Goal: Task Accomplishment & Management: Manage account settings

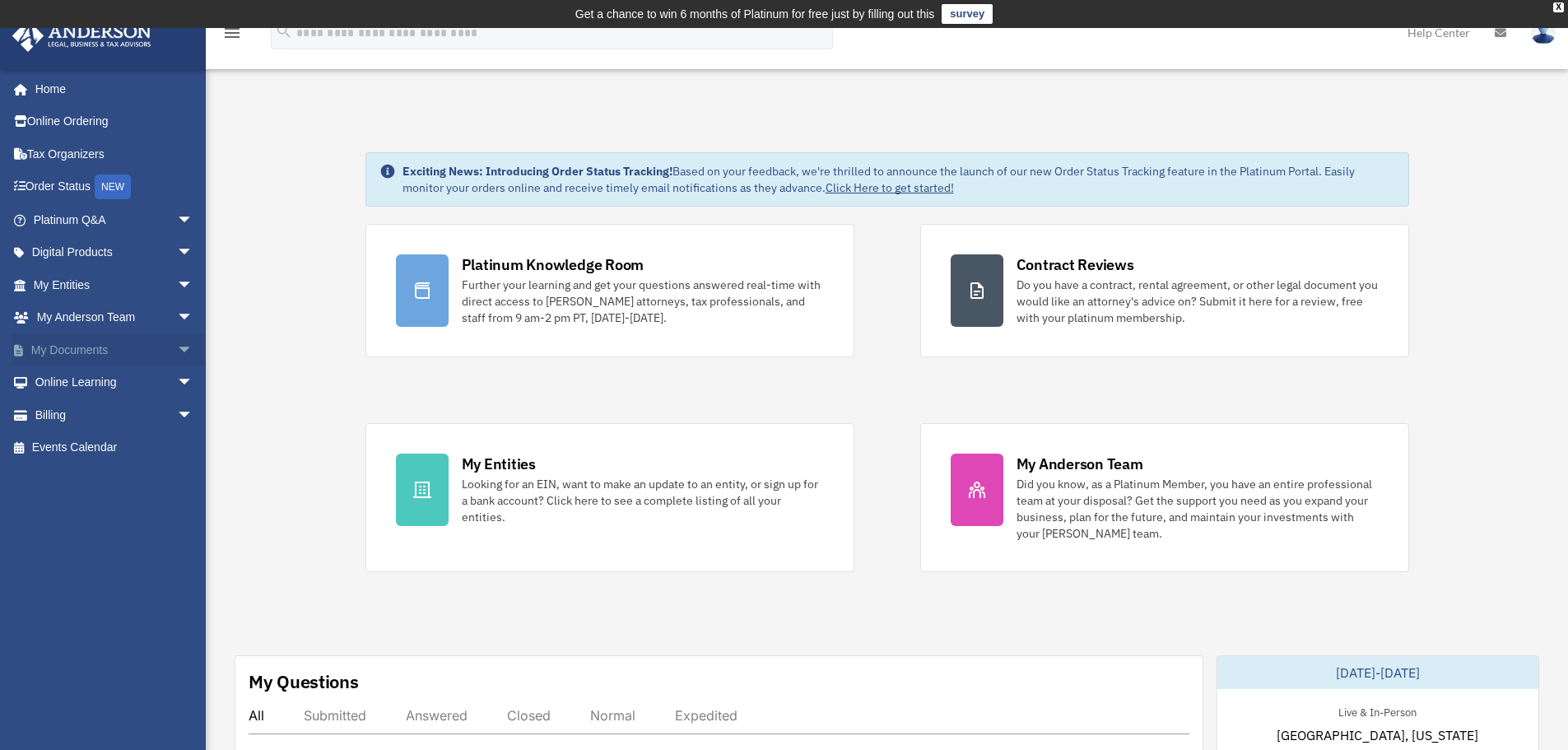
click at [177, 348] on span "arrow_drop_down" at bounding box center [193, 350] width 33 height 34
click at [71, 386] on link "Box" at bounding box center [120, 383] width 195 height 33
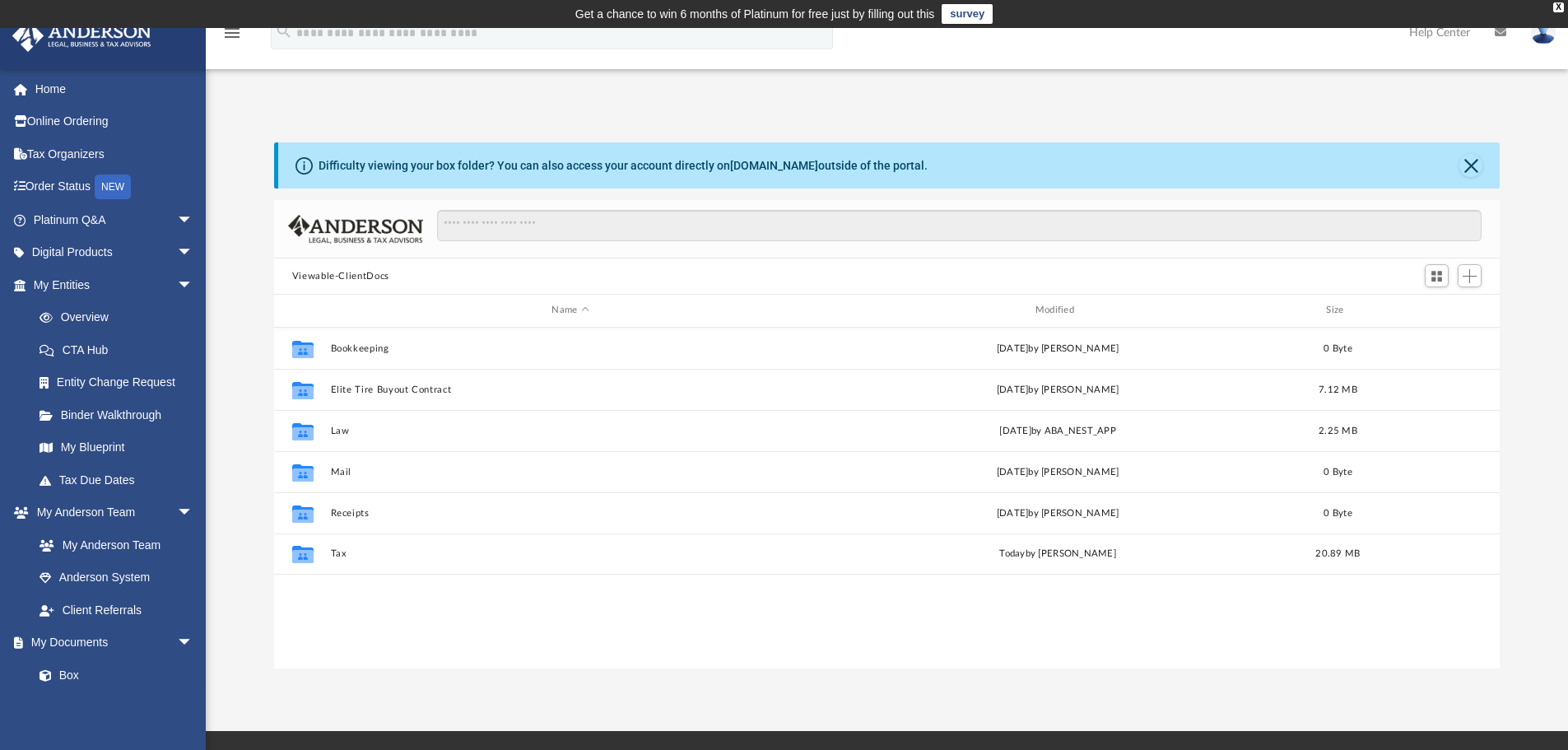
scroll to position [363, 1214]
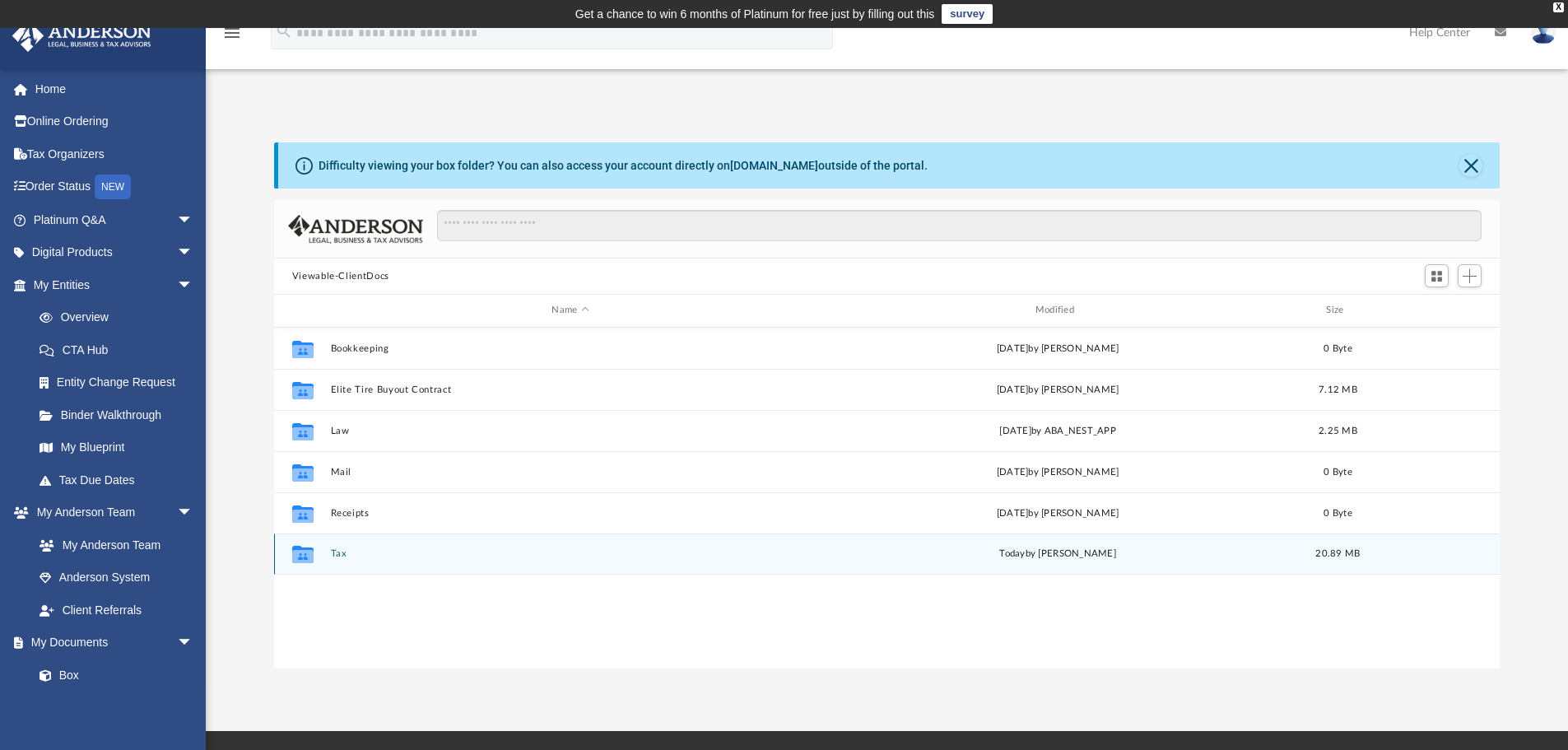
click at [343, 552] on button "Tax" at bounding box center [570, 554] width 480 height 11
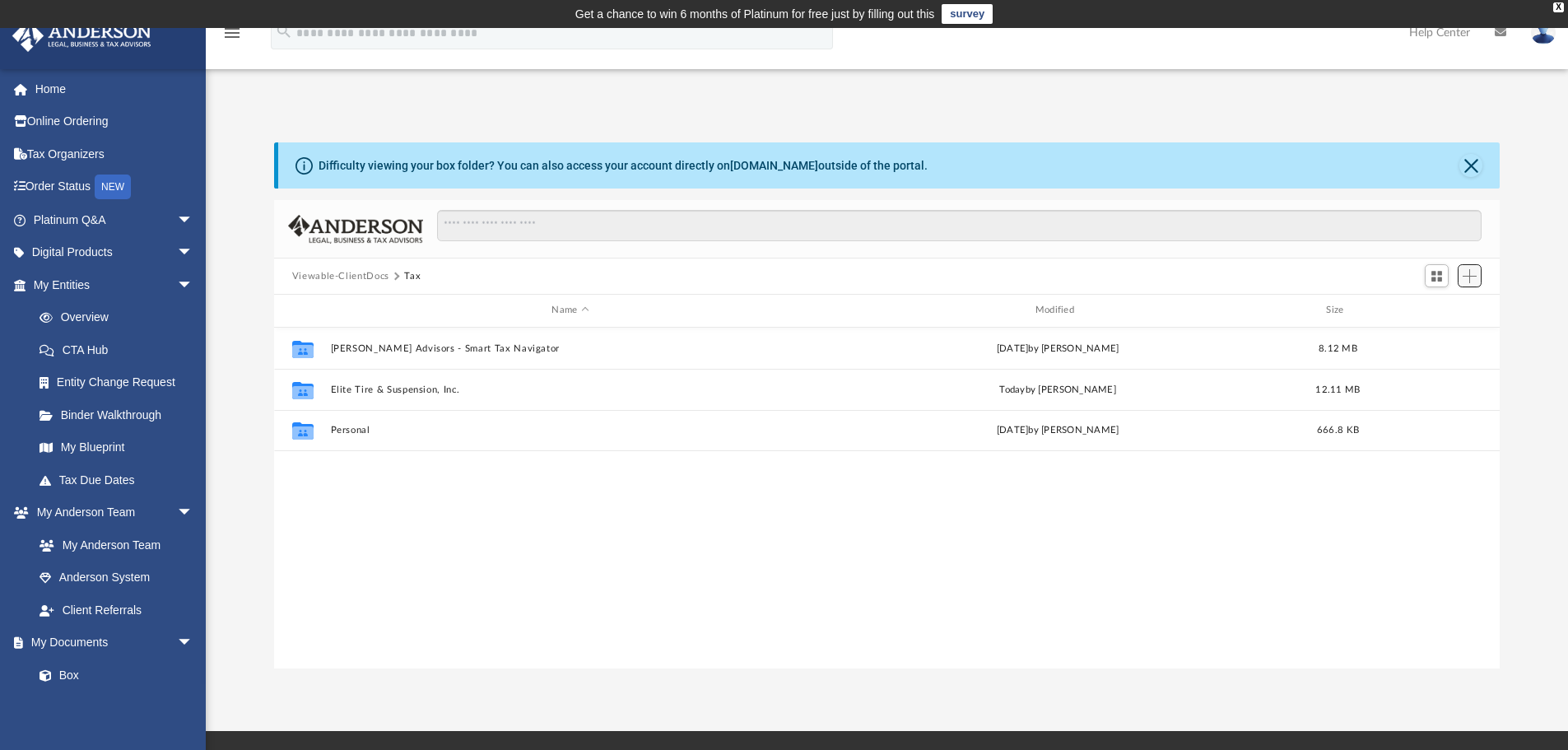
click at [1476, 282] on span "Add" at bounding box center [1469, 276] width 14 height 14
click at [1266, 570] on div "Collaborated [PERSON_NAME] Advisors - Smart Tax Navigator [DATE] by [PERSON_NAM…" at bounding box center [887, 498] width 1227 height 341
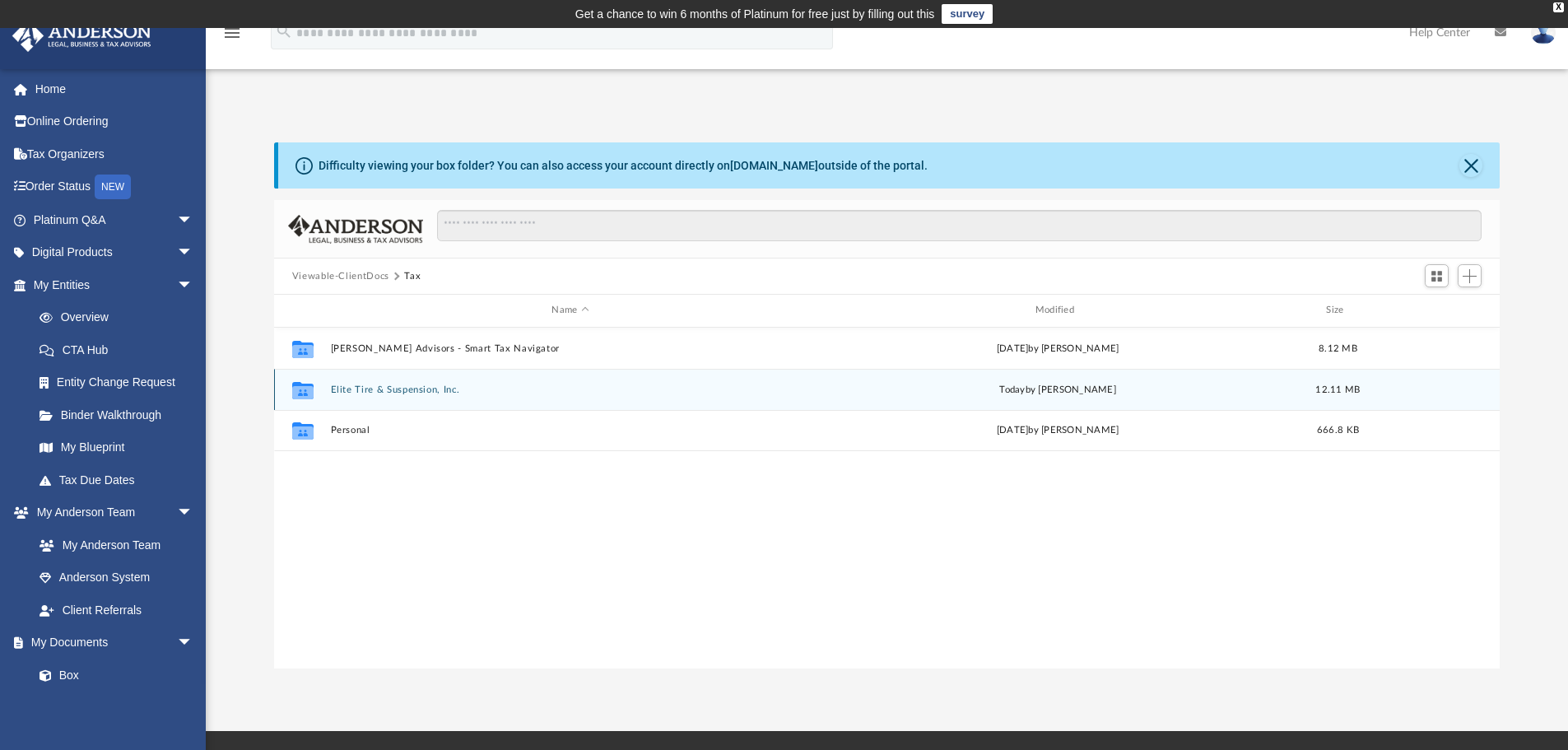
click at [423, 379] on div "Collaborated Folder Elite Tire & Suspension, Inc. [DATE] by [PERSON_NAME] 12.11…" at bounding box center [887, 389] width 1227 height 41
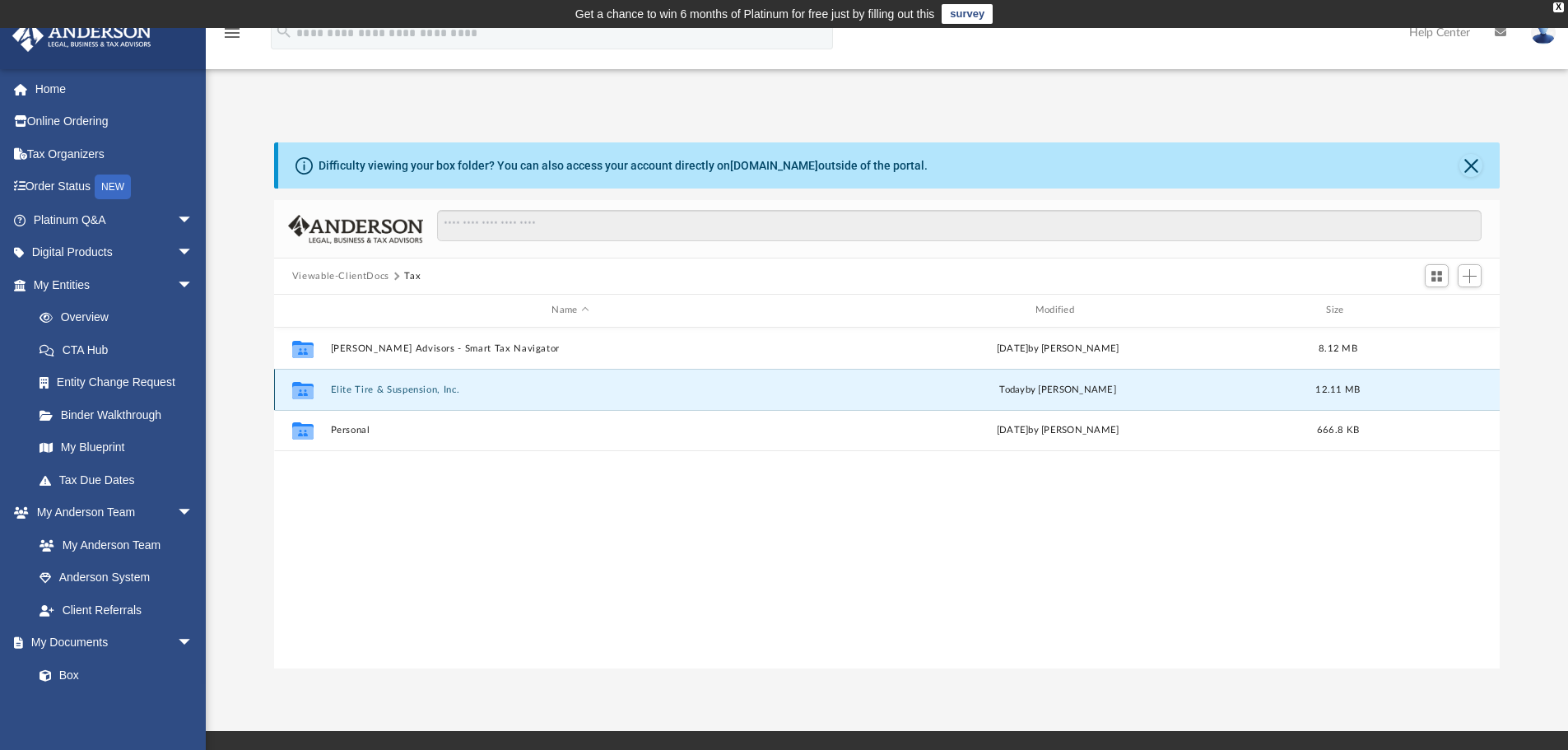
click at [428, 389] on button "Elite Tire & Suspension, Inc." at bounding box center [570, 390] width 480 height 11
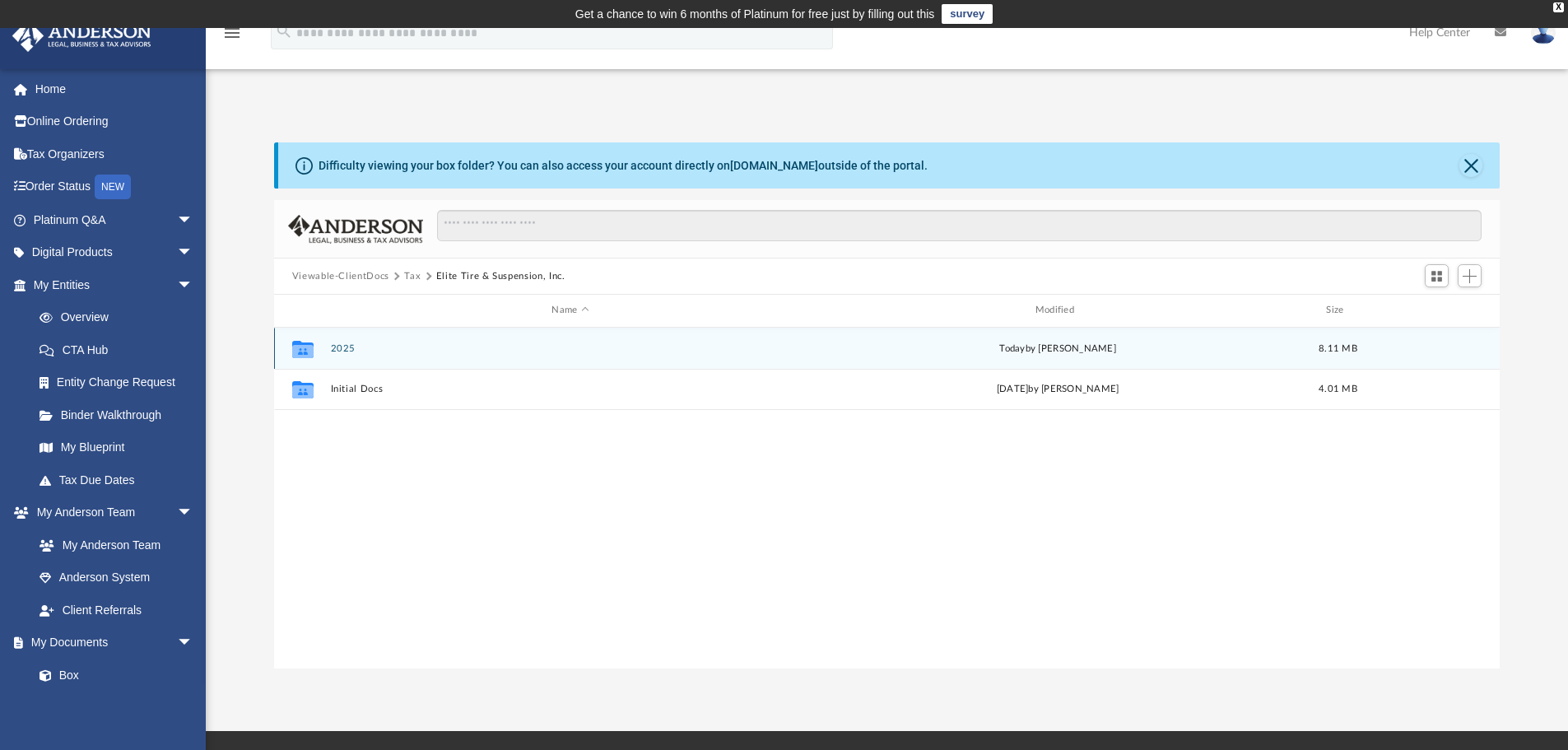
click at [343, 353] on button "2025" at bounding box center [570, 349] width 480 height 11
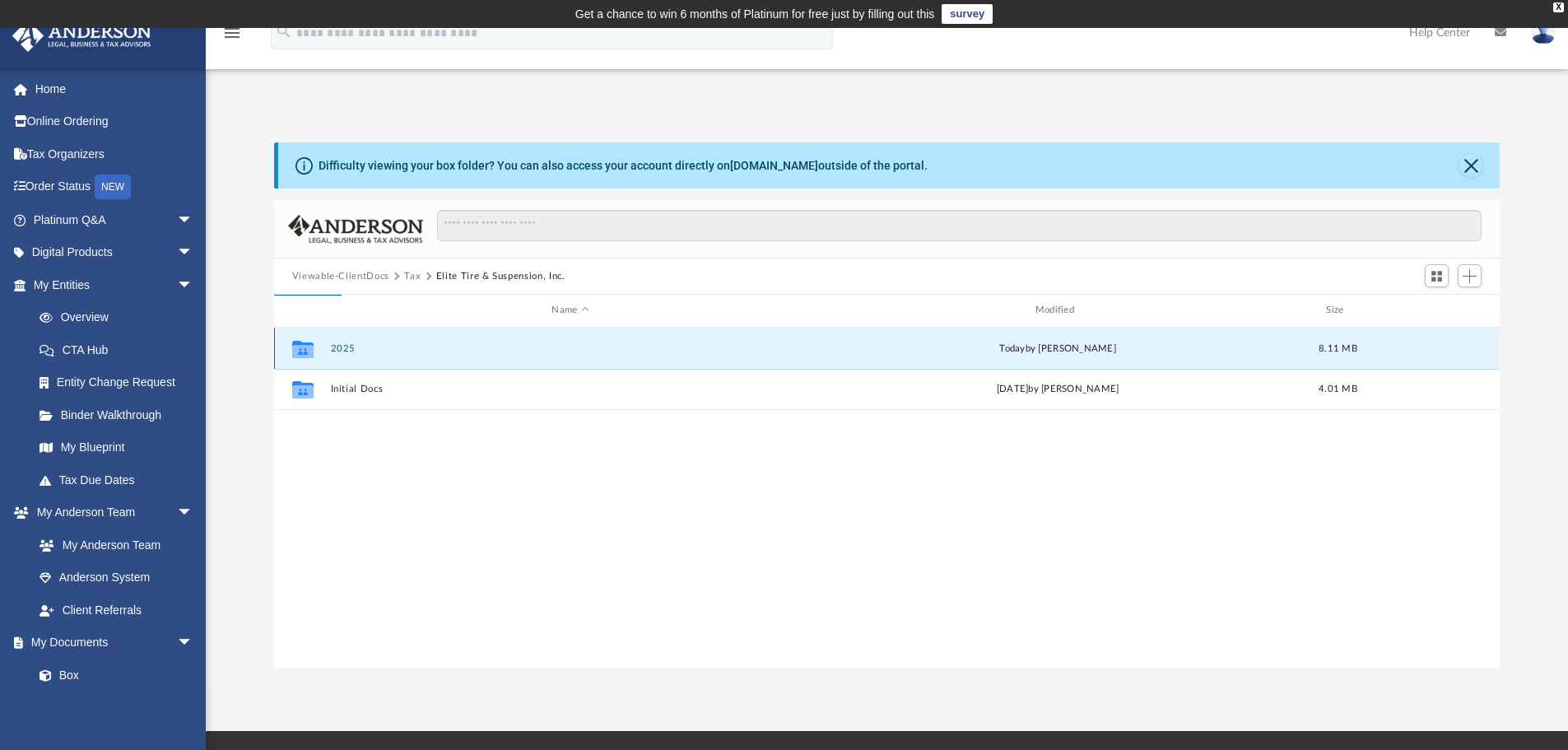
click at [347, 346] on button "2025" at bounding box center [570, 349] width 480 height 11
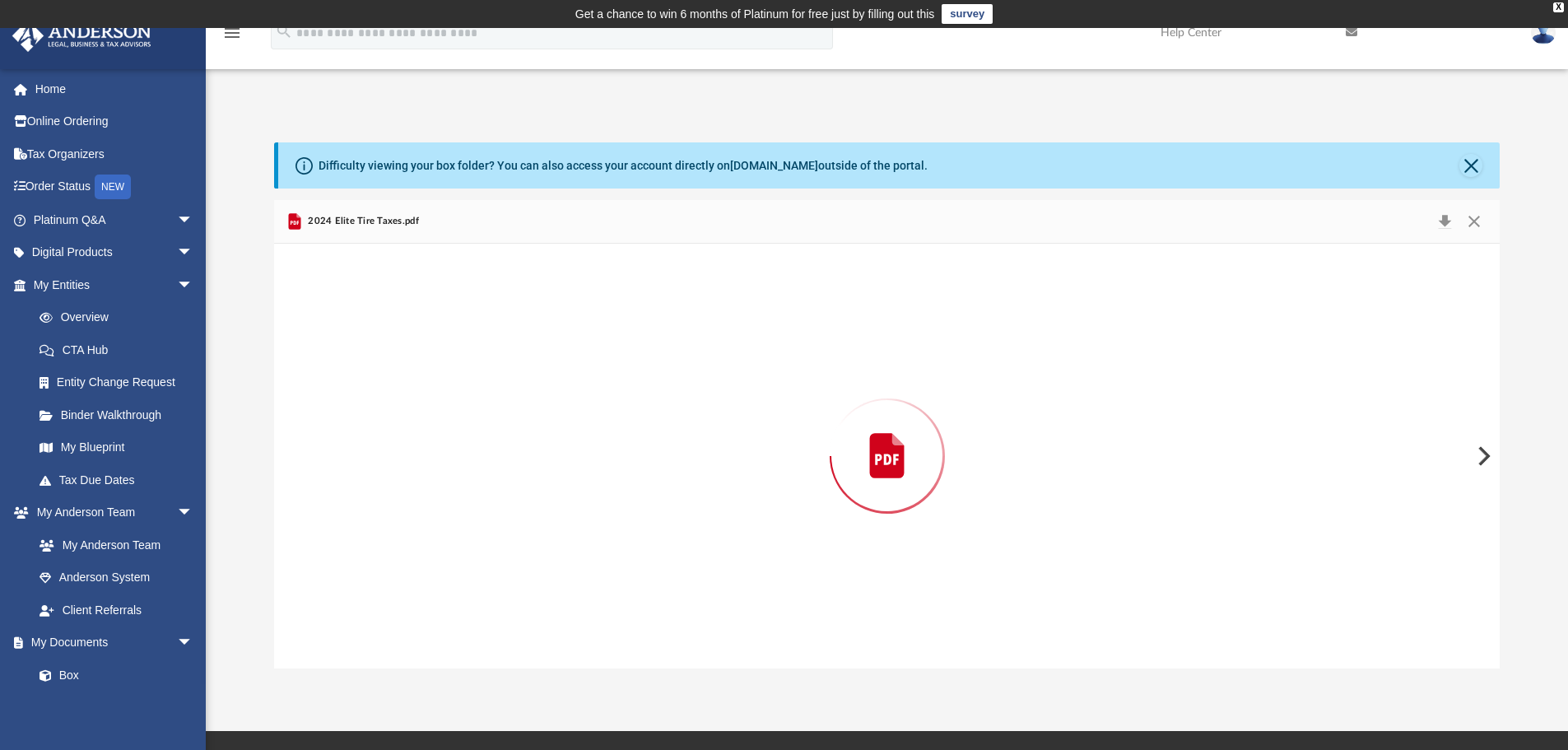
click at [347, 346] on div "Preview" at bounding box center [887, 456] width 1227 height 425
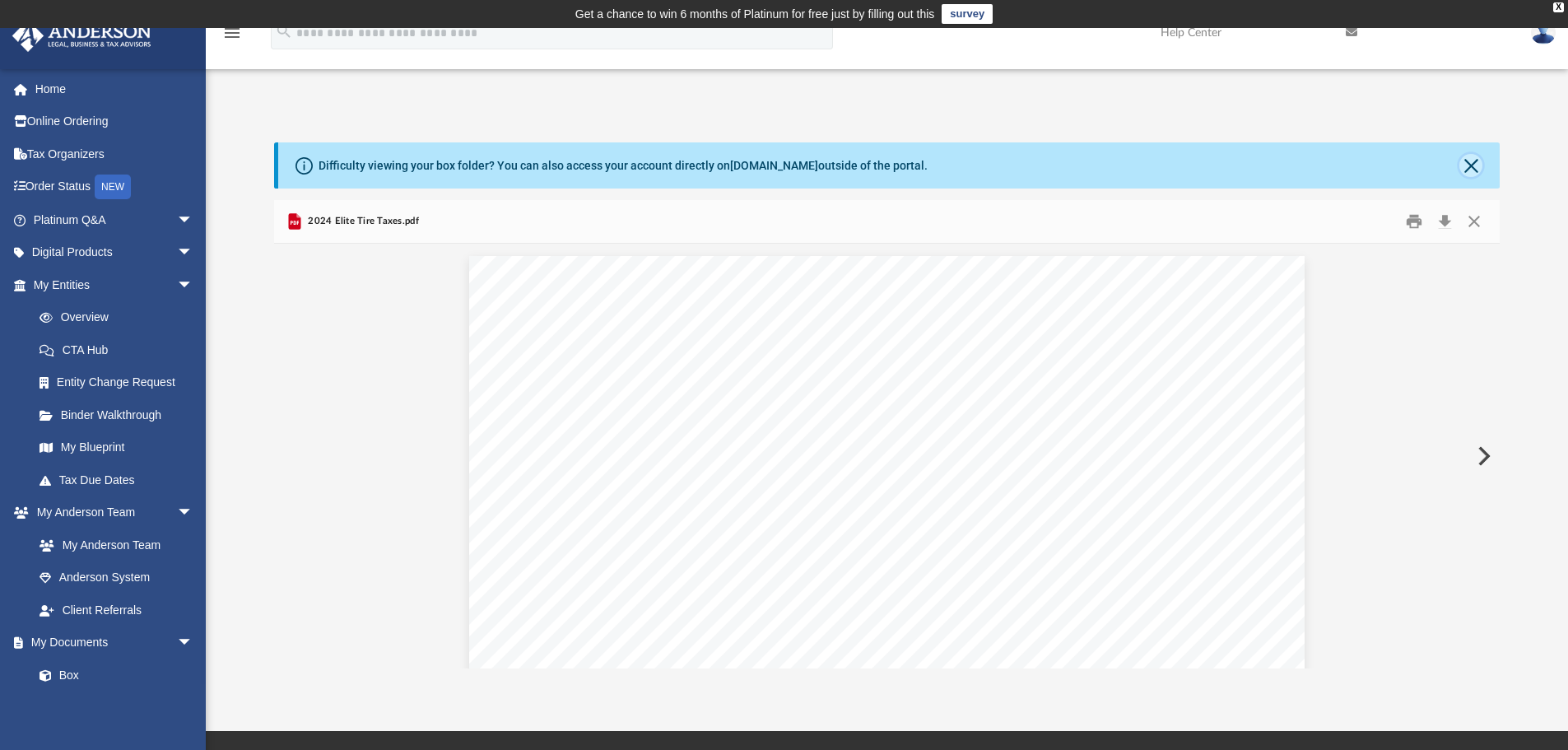
click at [1473, 164] on button "Close" at bounding box center [1470, 165] width 23 height 23
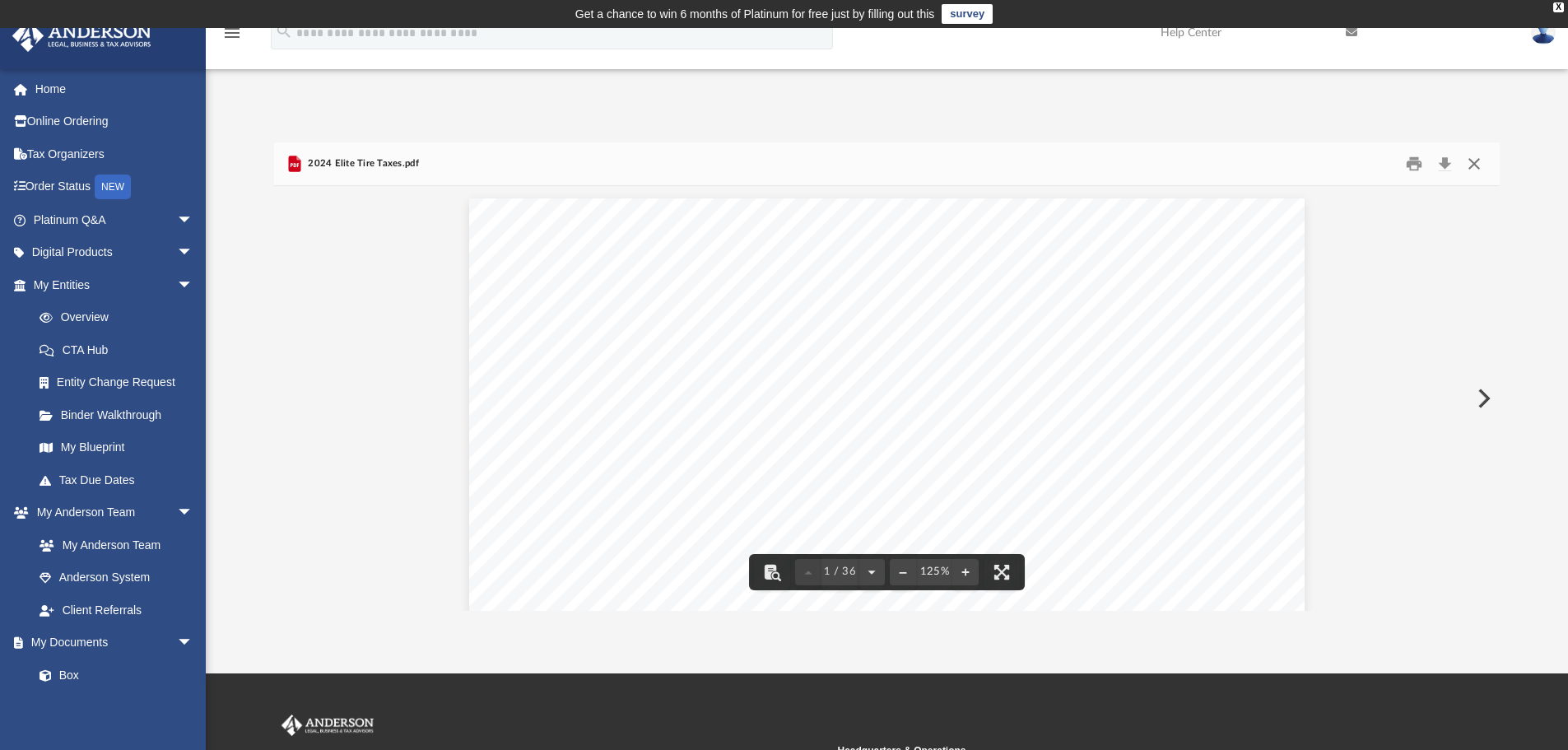
click at [1477, 165] on button "Close" at bounding box center [1474, 164] width 29 height 26
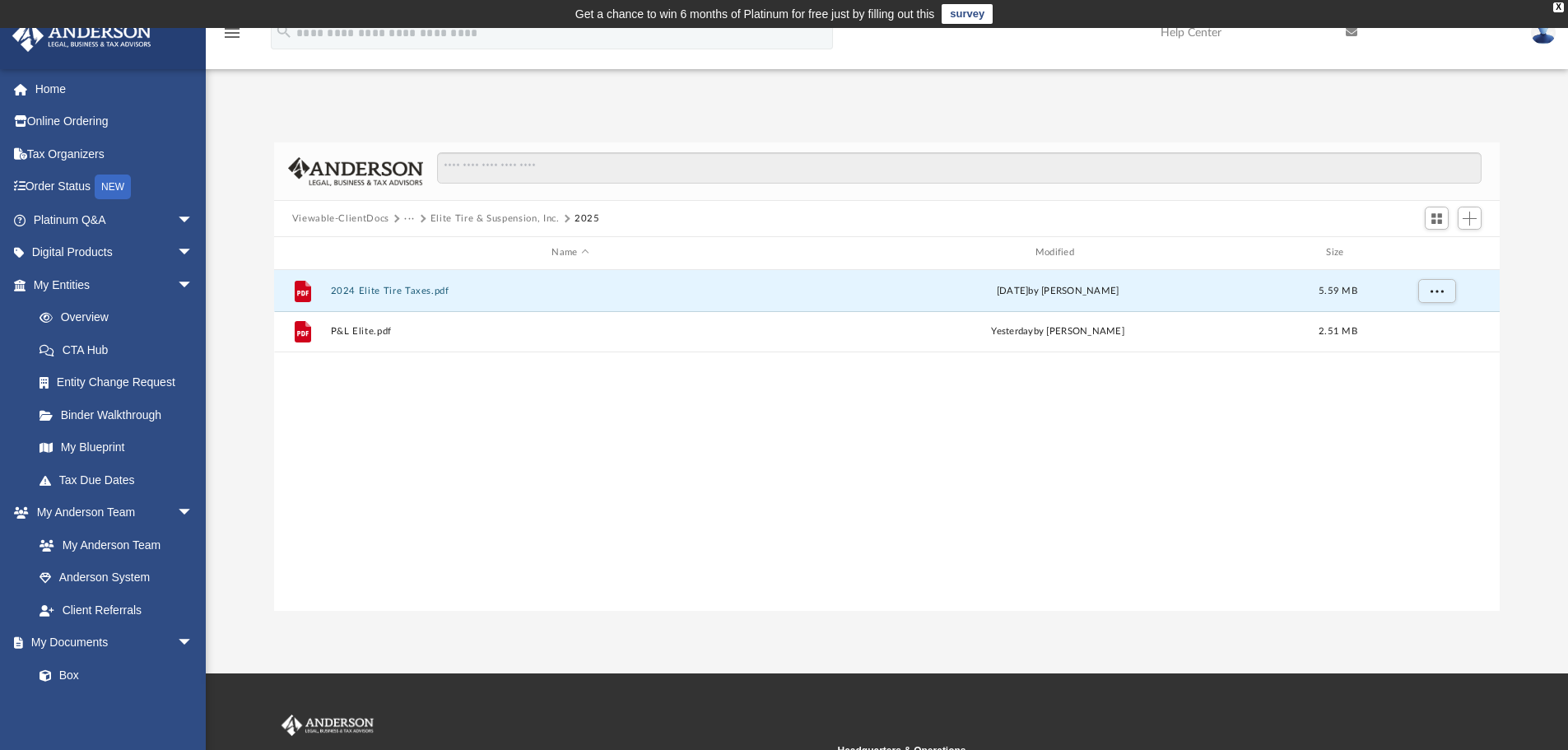
click at [399, 410] on div "File 2024 Elite Tire Taxes.pdf [DATE] by [PERSON_NAME] 5.59 MB File P&L Elite.p…" at bounding box center [887, 440] width 1227 height 341
click at [1471, 223] on span "Add" at bounding box center [1469, 218] width 14 height 14
click at [1444, 252] on li "Upload" at bounding box center [1446, 251] width 53 height 17
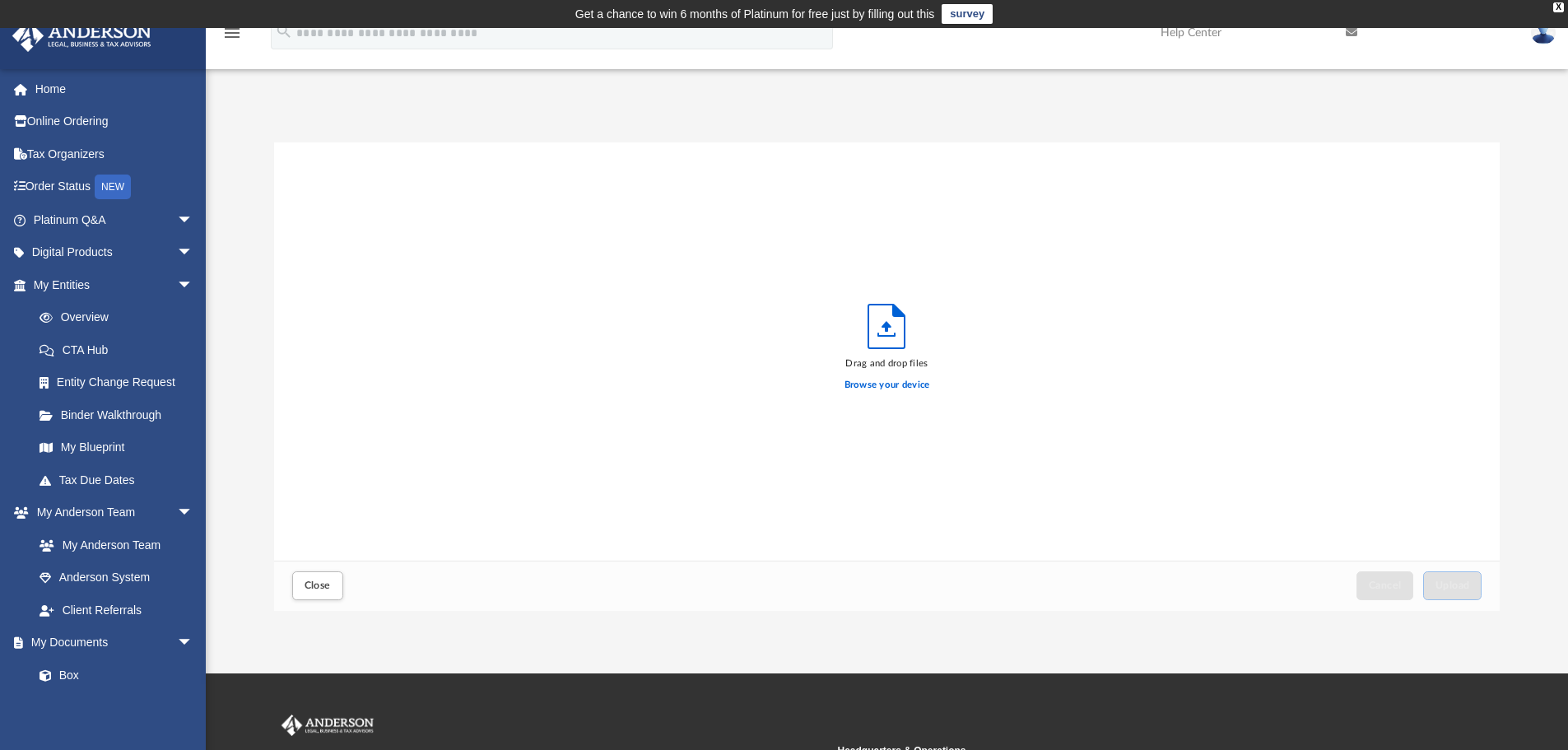
scroll to position [405, 1214]
click at [862, 386] on label "Browse your device" at bounding box center [888, 386] width 86 height 15
click at [0, 0] on input "Browse your device" at bounding box center [0, 0] width 0 height 0
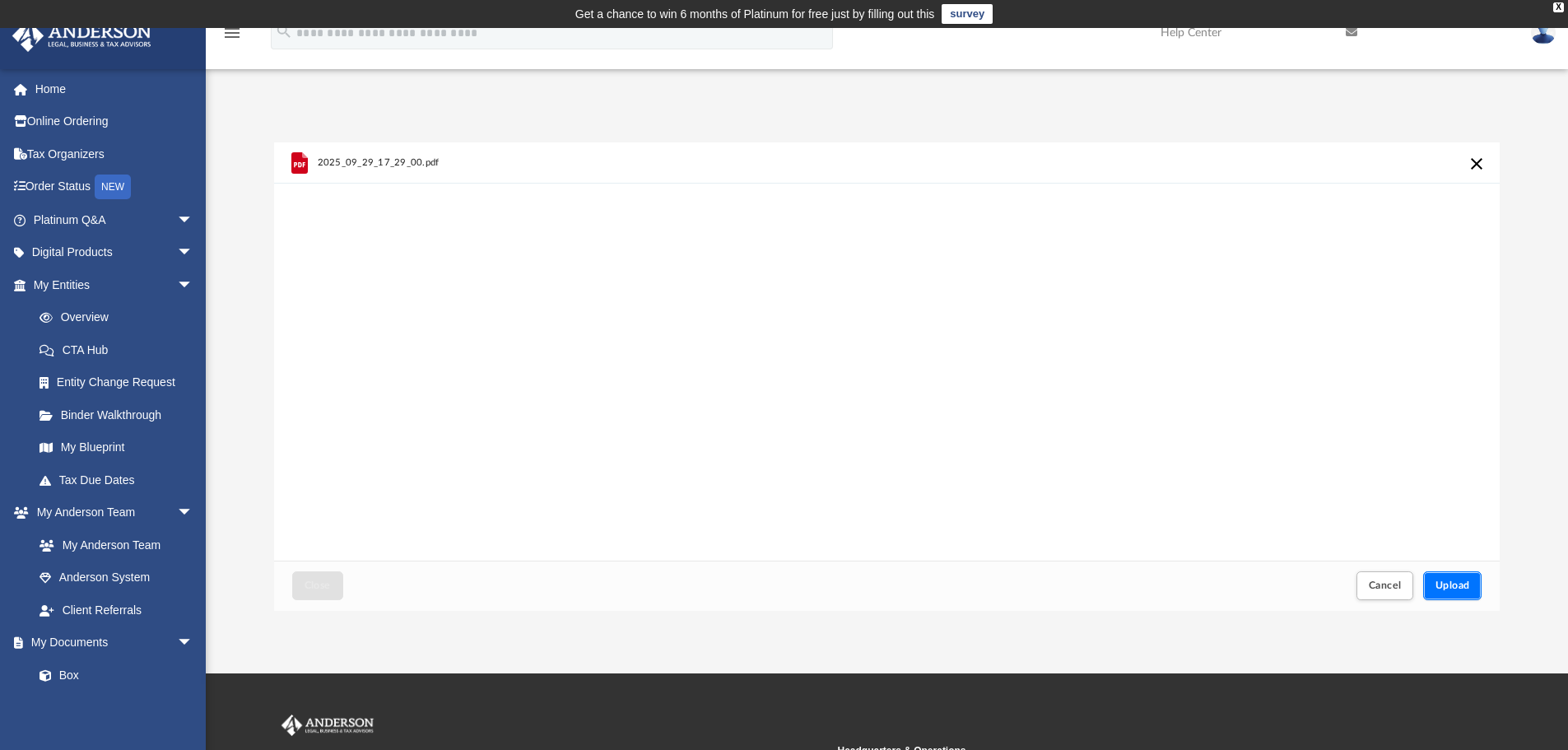
click at [1459, 586] on span "Upload" at bounding box center [1453, 585] width 35 height 10
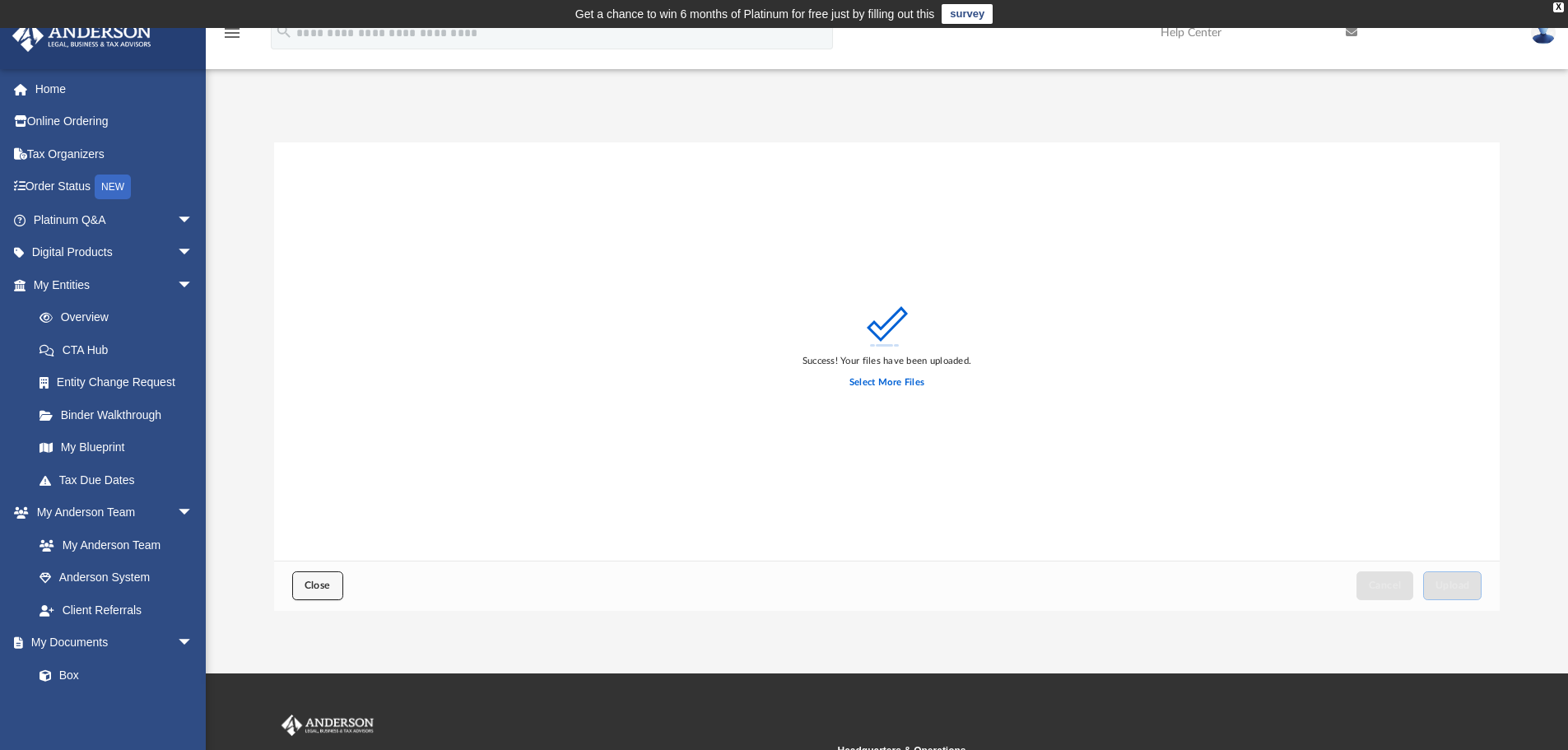
click at [312, 586] on span "Close" at bounding box center [318, 585] width 27 height 10
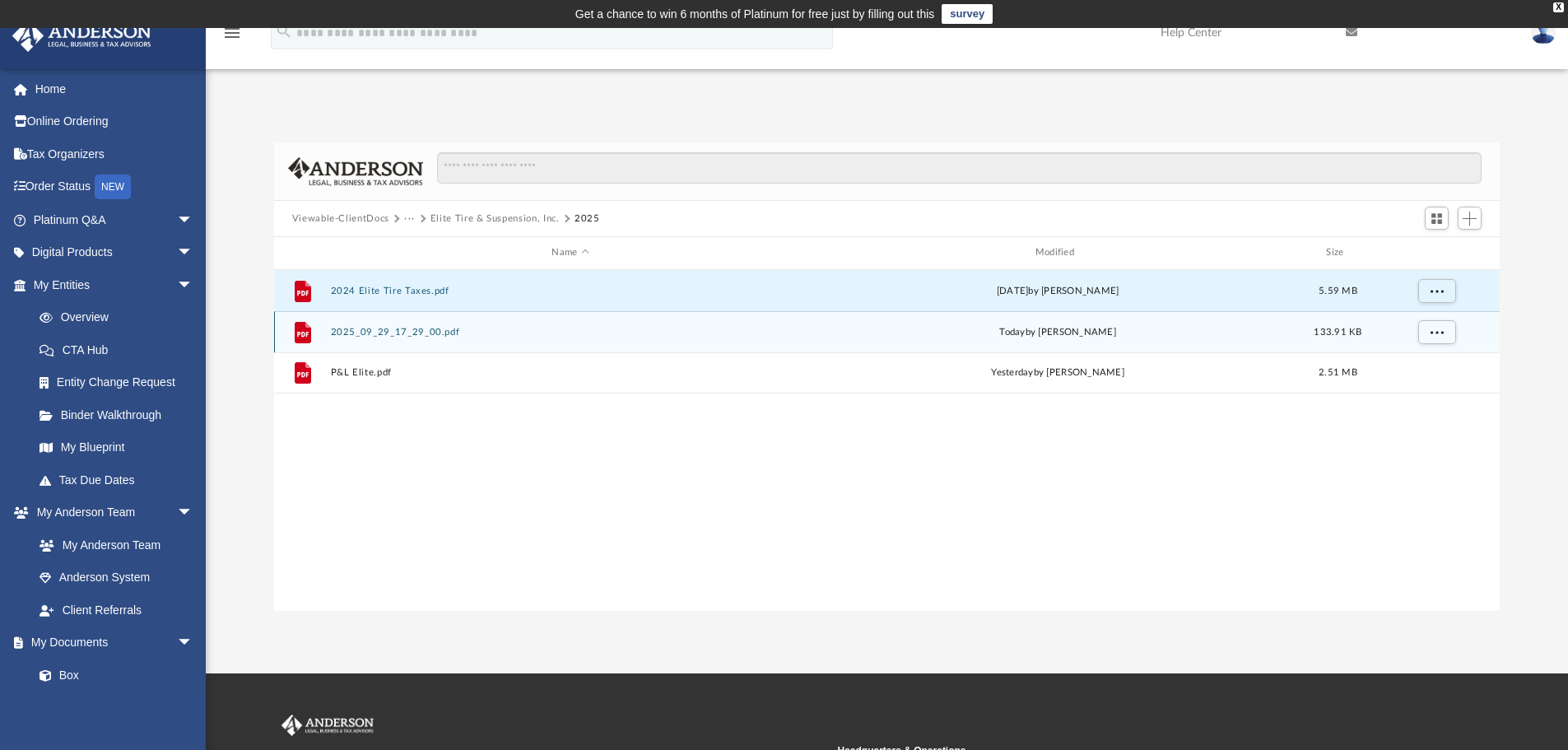
click at [421, 337] on button "2025_09_29_17_29_00.pdf" at bounding box center [570, 332] width 480 height 11
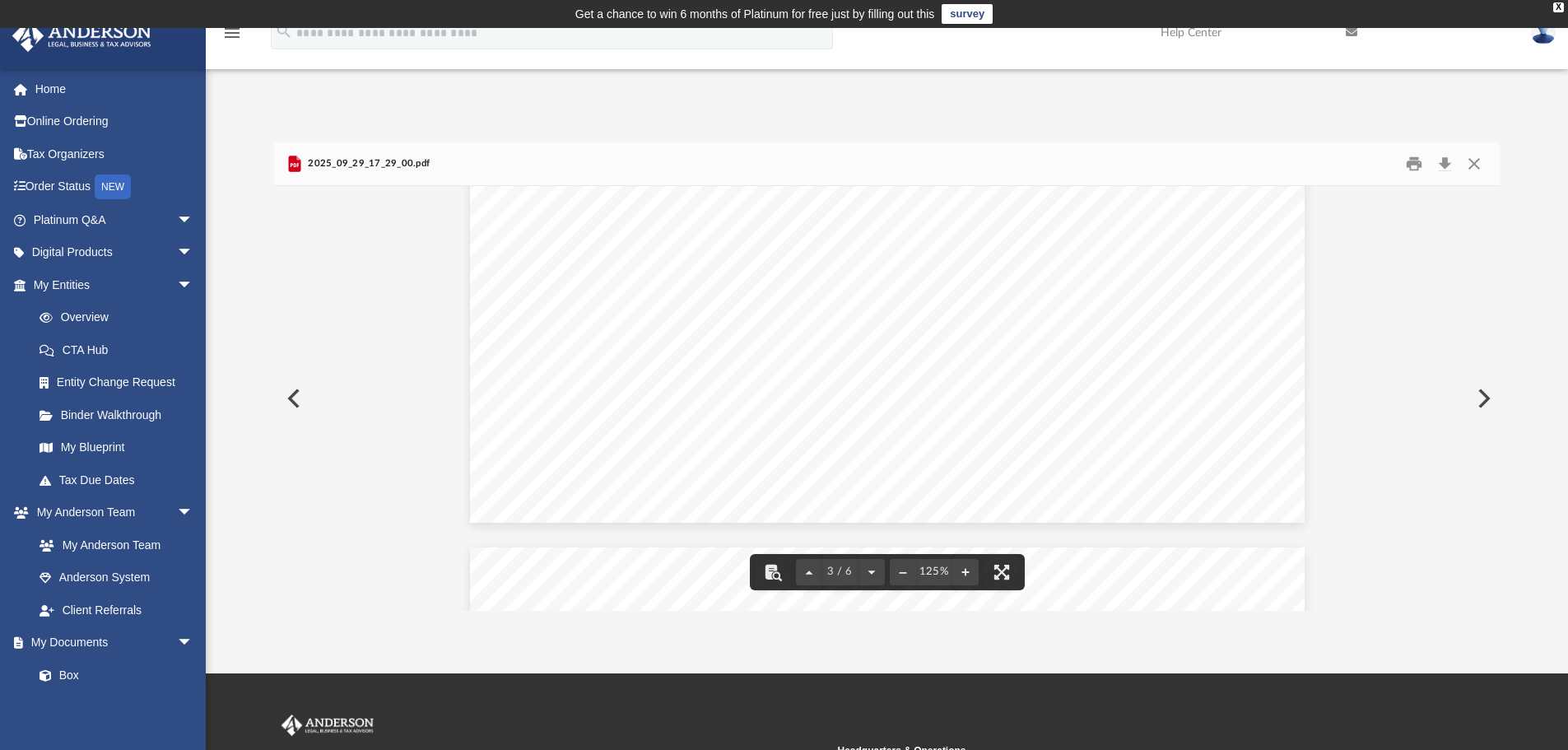
scroll to position [2223, 0]
click at [1478, 168] on button "Close" at bounding box center [1474, 164] width 29 height 26
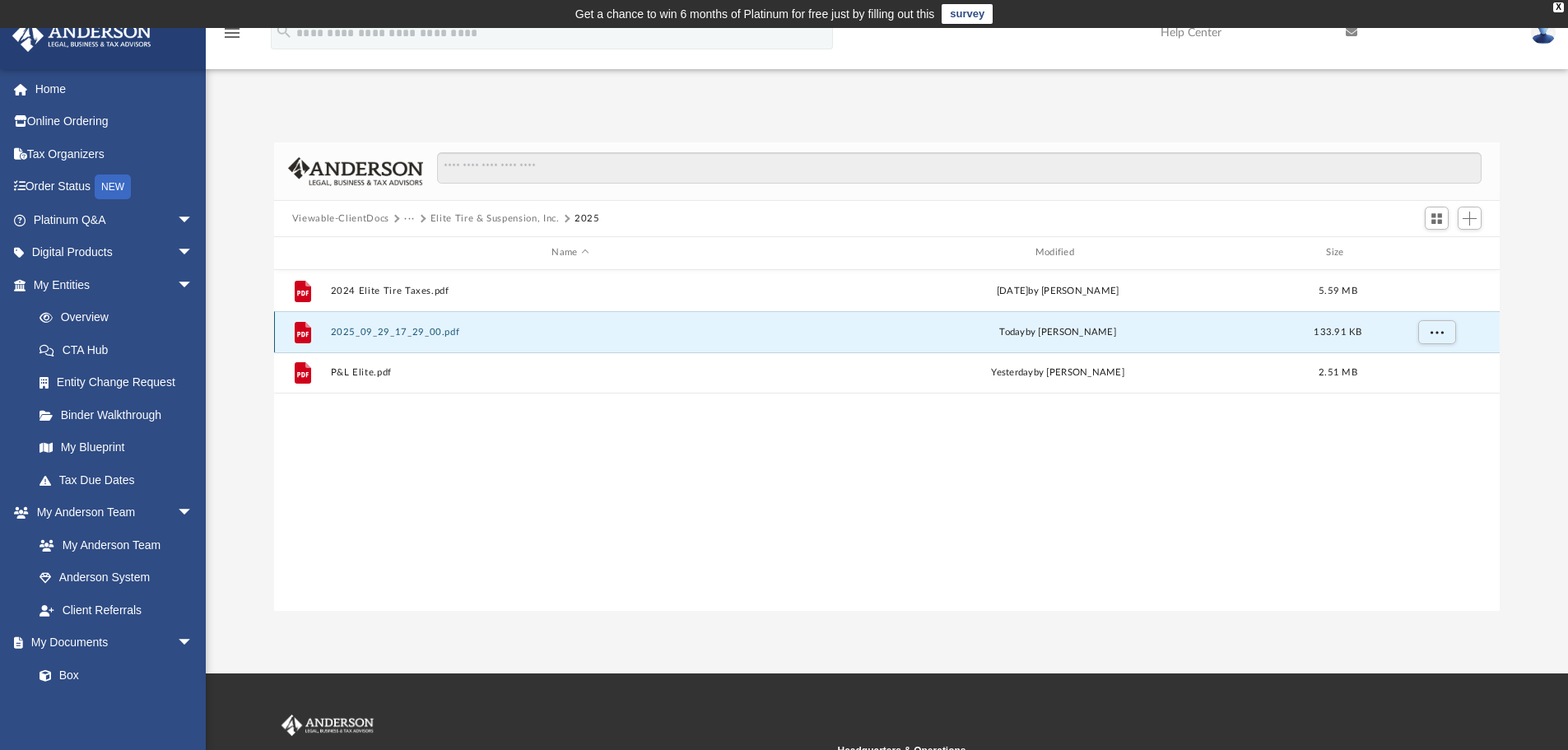
drag, startPoint x: 356, startPoint y: 338, endPoint x: 351, endPoint y: 332, distance: 7.8
click at [351, 332] on button "2025_09_29_17_29_00.pdf" at bounding box center [570, 332] width 480 height 11
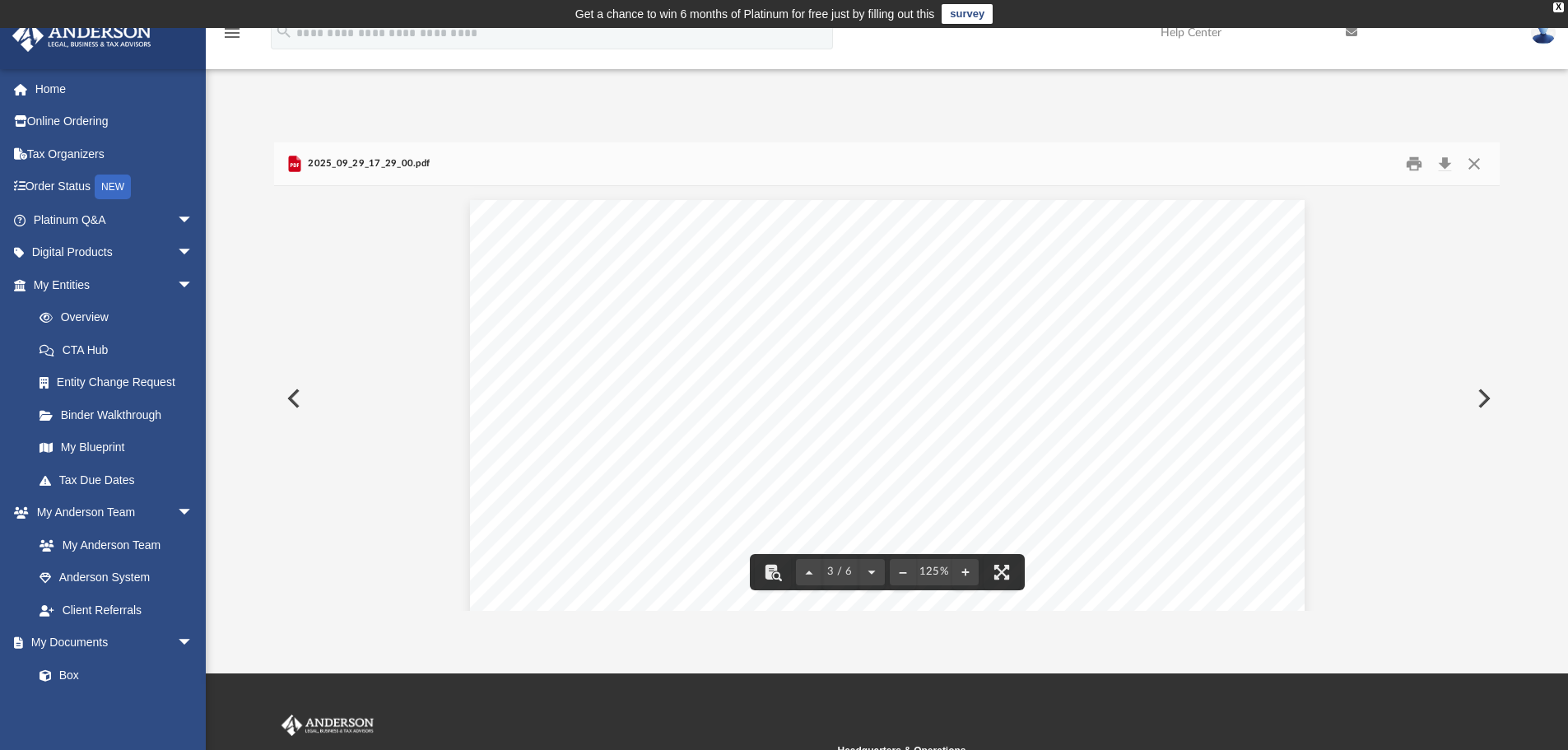
scroll to position [2211, 0]
click at [409, 165] on span "2025_09_29_17_29_00.pdf" at bounding box center [367, 164] width 125 height 15
click at [439, 164] on div "2025_09_29_17_29_00.pdf" at bounding box center [887, 165] width 1227 height 44
click at [422, 164] on span "2025_09_29_17_29_00.pdf" at bounding box center [367, 164] width 125 height 15
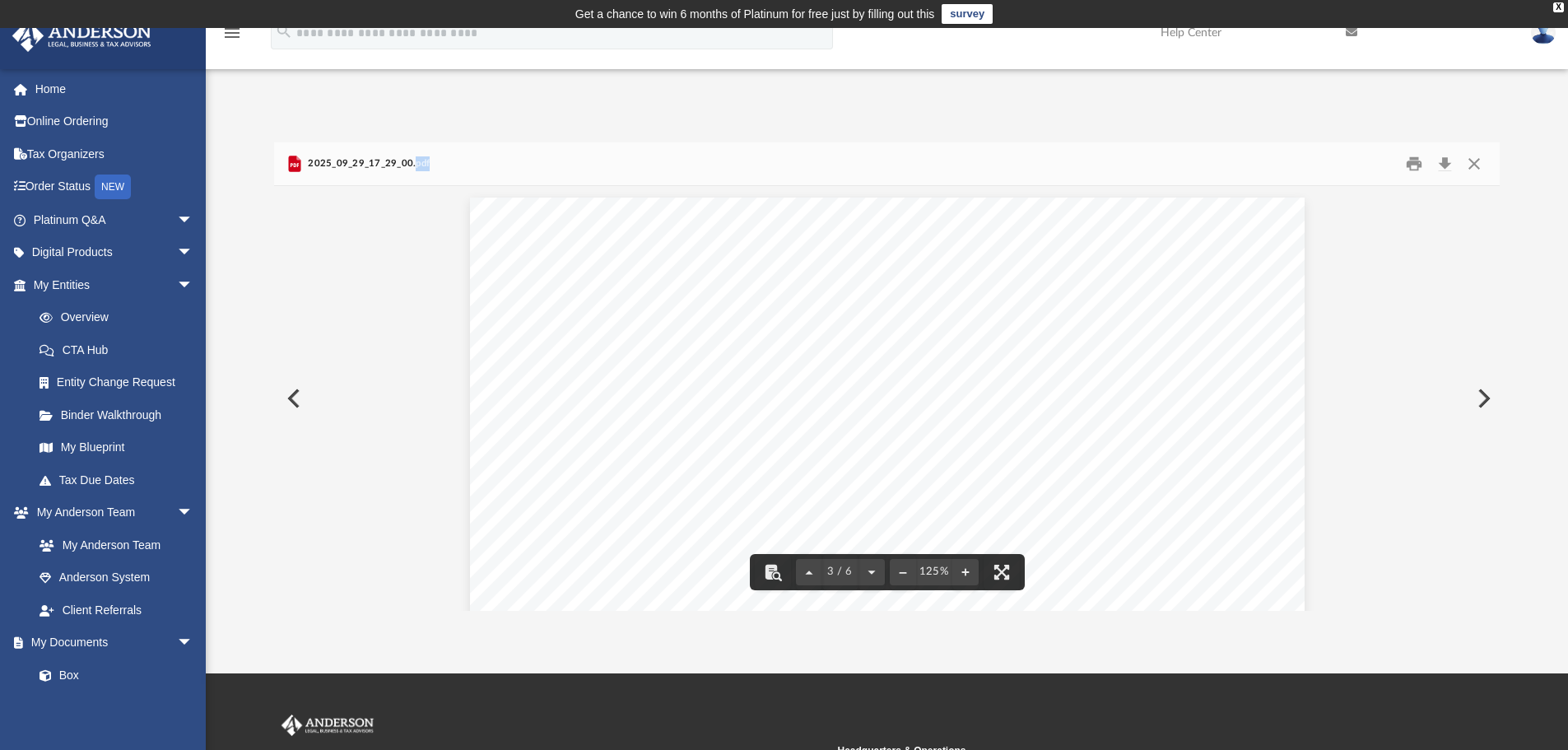
click at [438, 163] on div "2025_09_29_17_29_00.pdf" at bounding box center [887, 165] width 1227 height 44
click at [1471, 165] on button "Close" at bounding box center [1474, 164] width 29 height 26
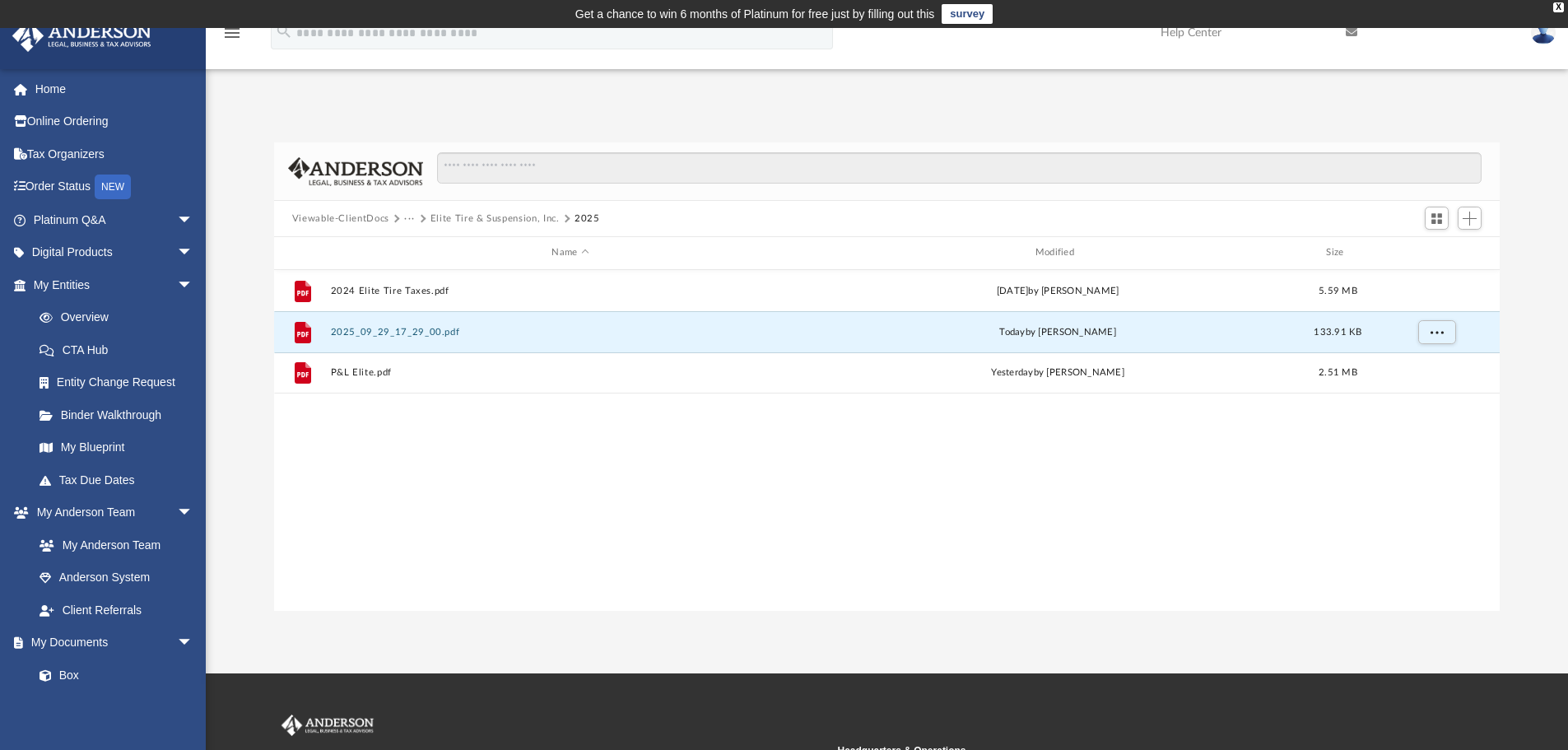
drag, startPoint x: 373, startPoint y: 331, endPoint x: 1481, endPoint y: 455, distance: 1114.9
click at [1465, 478] on div "File 2024 Elite Tire Taxes.pdf [DATE] by [PERSON_NAME] 5.59 MB File 2025_09_29_…" at bounding box center [887, 440] width 1227 height 341
click at [1449, 337] on button "More options" at bounding box center [1436, 332] width 38 height 25
click at [1419, 364] on li "Preview" at bounding box center [1422, 365] width 48 height 17
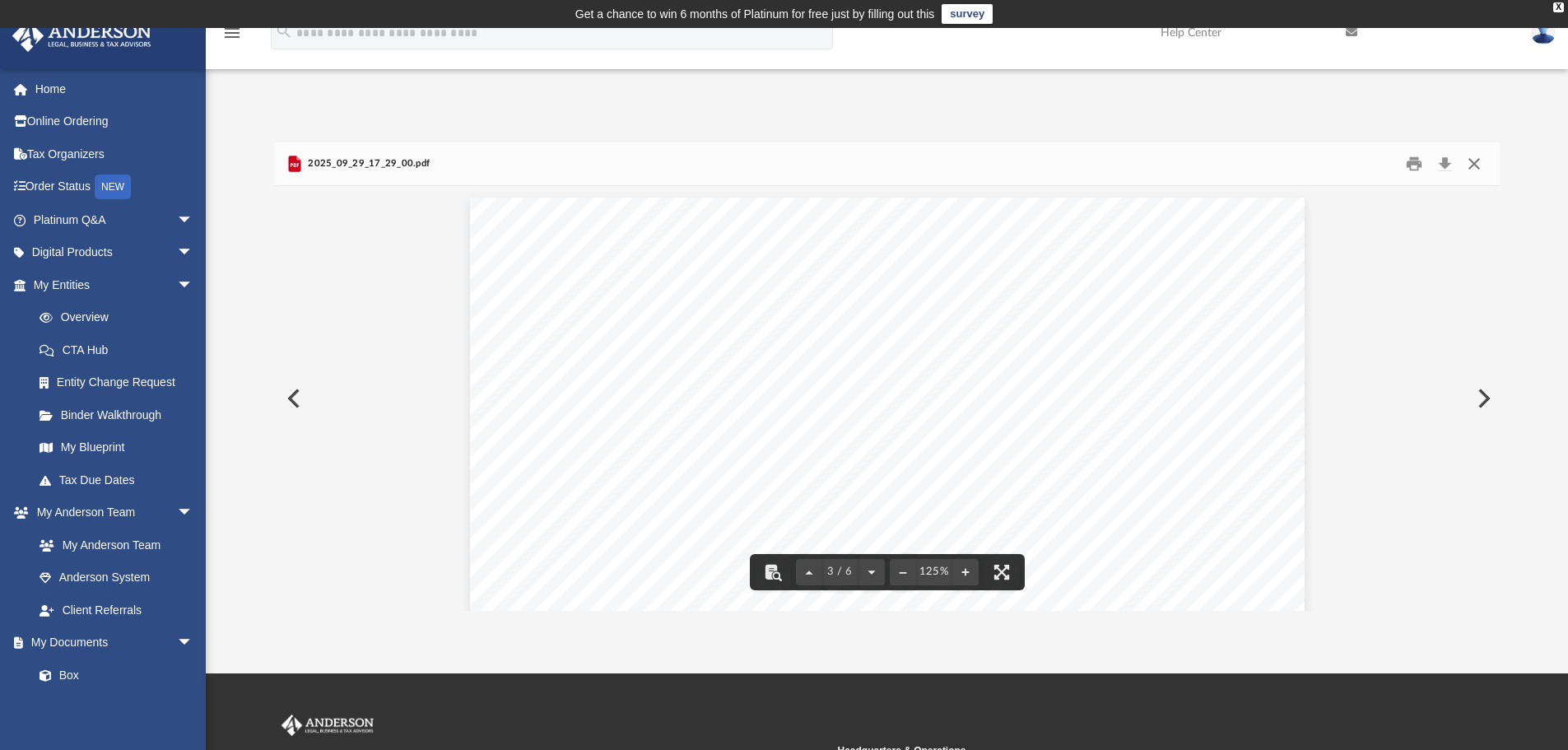
click at [1469, 163] on button "Close" at bounding box center [1474, 164] width 29 height 26
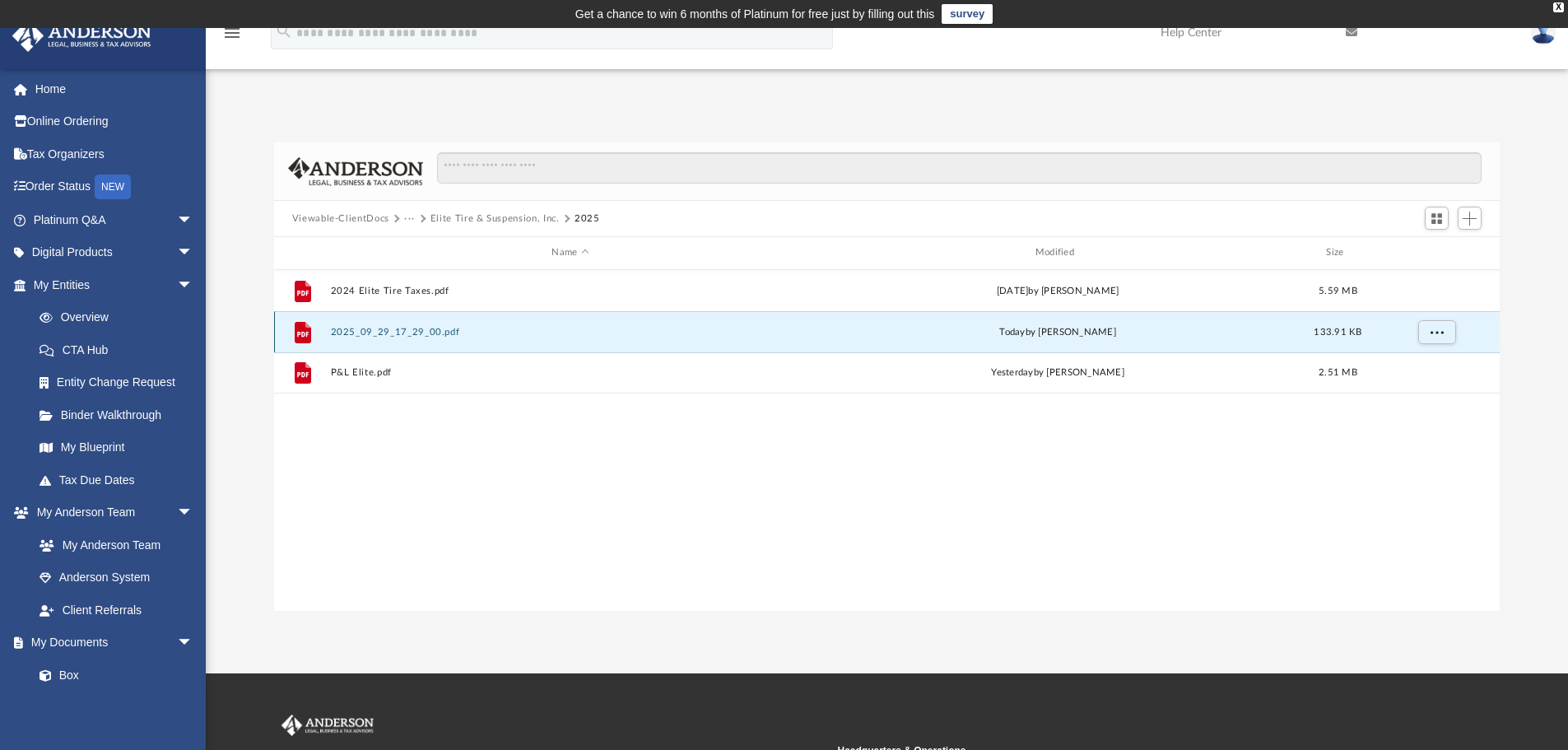
click at [376, 332] on button "2025_09_29_17_29_00.pdf" at bounding box center [570, 332] width 480 height 11
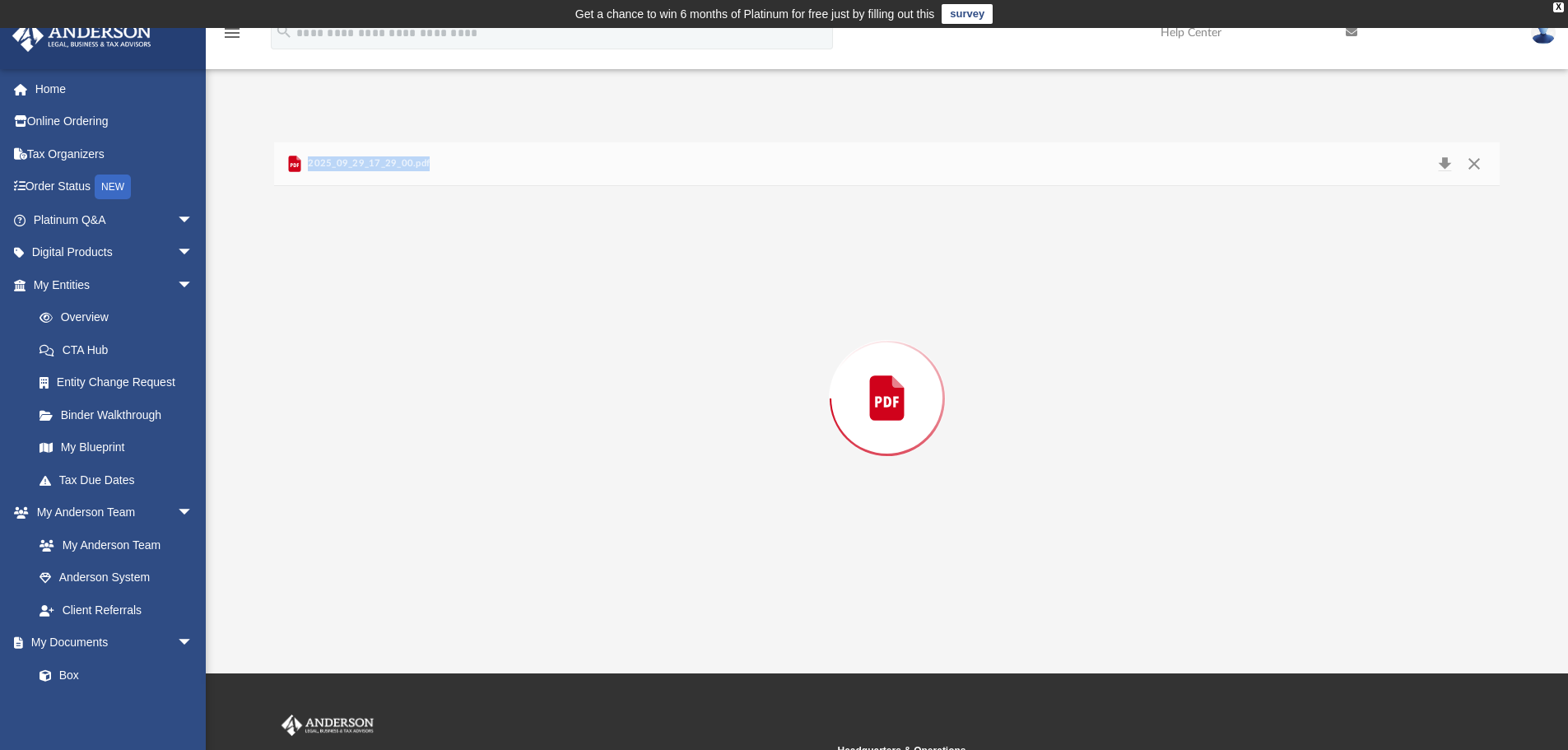
click at [376, 332] on div "Preview" at bounding box center [887, 398] width 1227 height 425
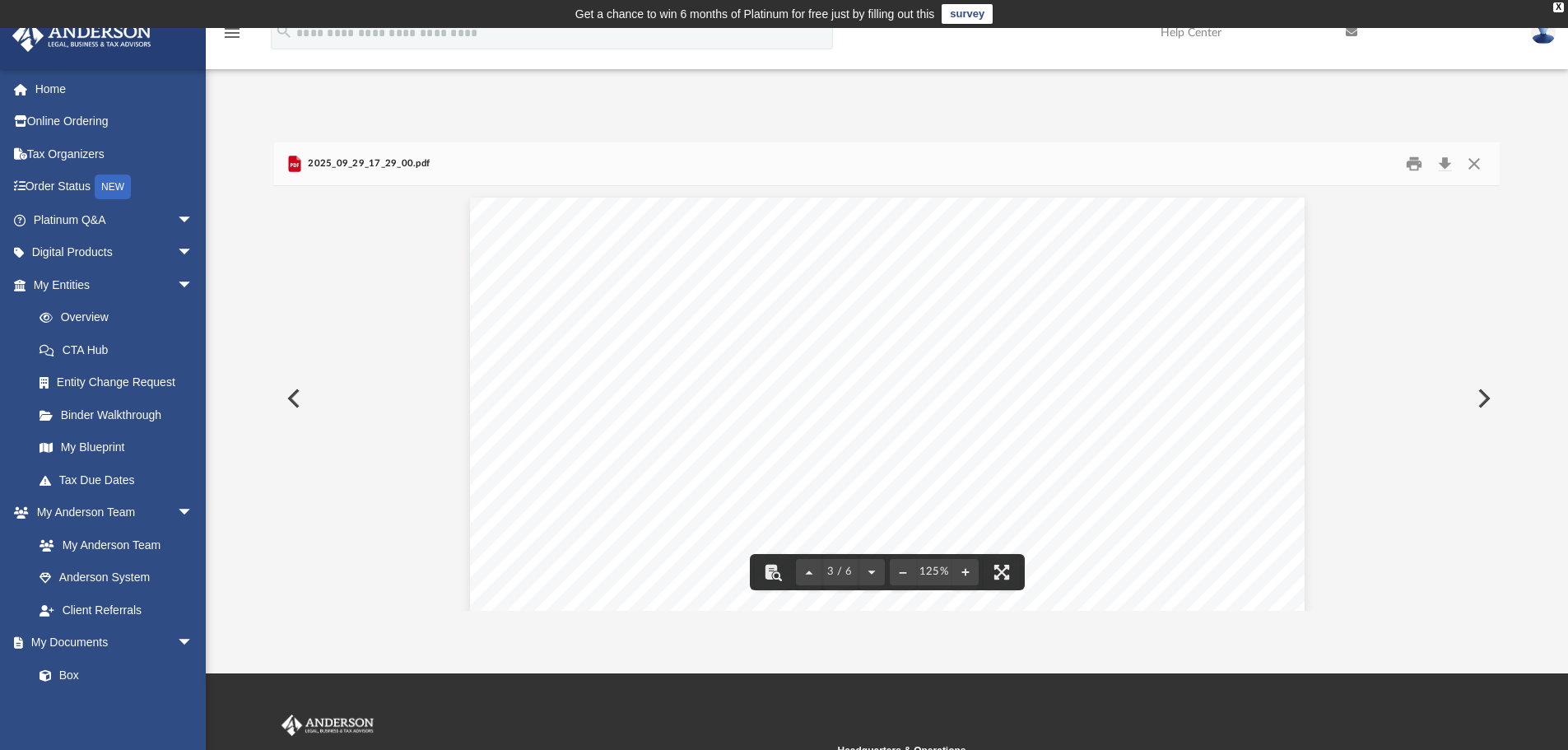
click at [385, 156] on div "2025_09_29_17_29_00.pdf" at bounding box center [357, 164] width 145 height 20
click at [384, 161] on span "2025_09_29_17_29_00.pdf" at bounding box center [367, 164] width 125 height 15
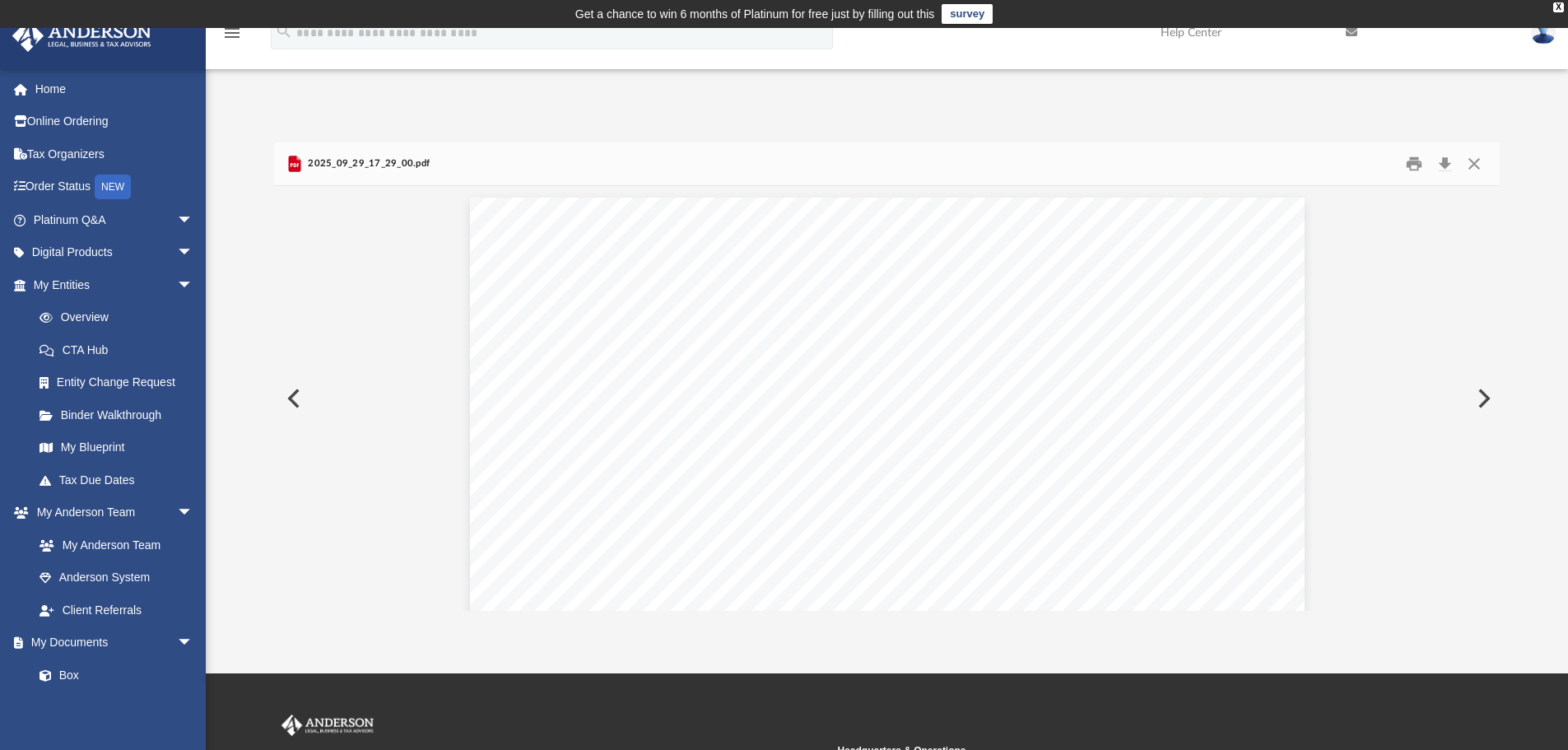
click at [425, 170] on span "2025_09_29_17_29_00.pdf" at bounding box center [367, 164] width 125 height 15
drag, startPoint x: 417, startPoint y: 159, endPoint x: 384, endPoint y: 163, distance: 33.2
click at [384, 163] on span "2025_09_29_17_29_00.pdf" at bounding box center [367, 164] width 125 height 15
click at [1472, 168] on button "Close" at bounding box center [1474, 164] width 29 height 26
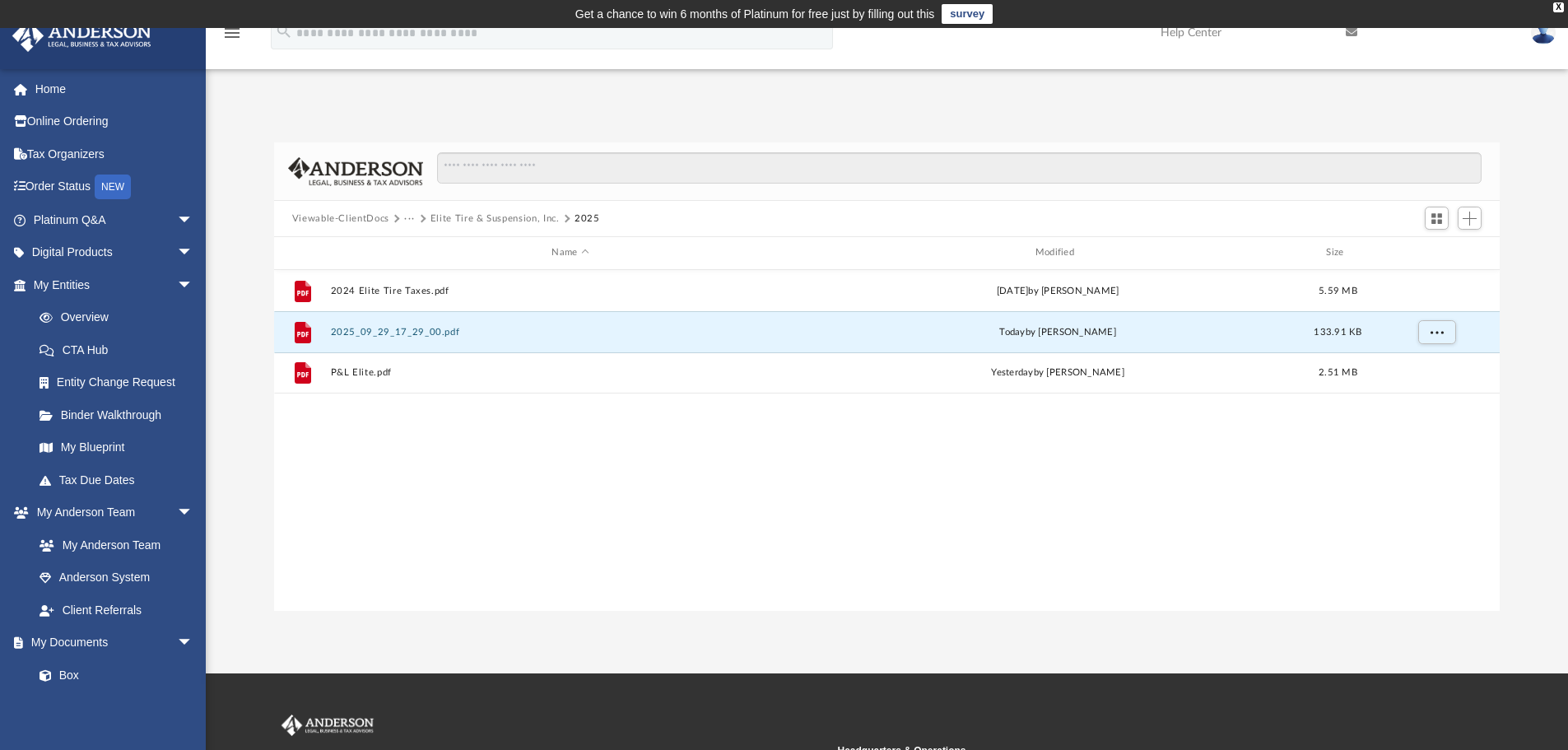
drag, startPoint x: 379, startPoint y: 327, endPoint x: 862, endPoint y: 517, distance: 519.0
click at [862, 517] on div "File 2024 Elite Tire Taxes.pdf [DATE] by [PERSON_NAME] 5.59 MB File 2025_09_29_…" at bounding box center [887, 440] width 1227 height 341
click at [1427, 338] on button "More options" at bounding box center [1436, 332] width 38 height 25
click at [1423, 373] on li "Preview" at bounding box center [1422, 365] width 48 height 17
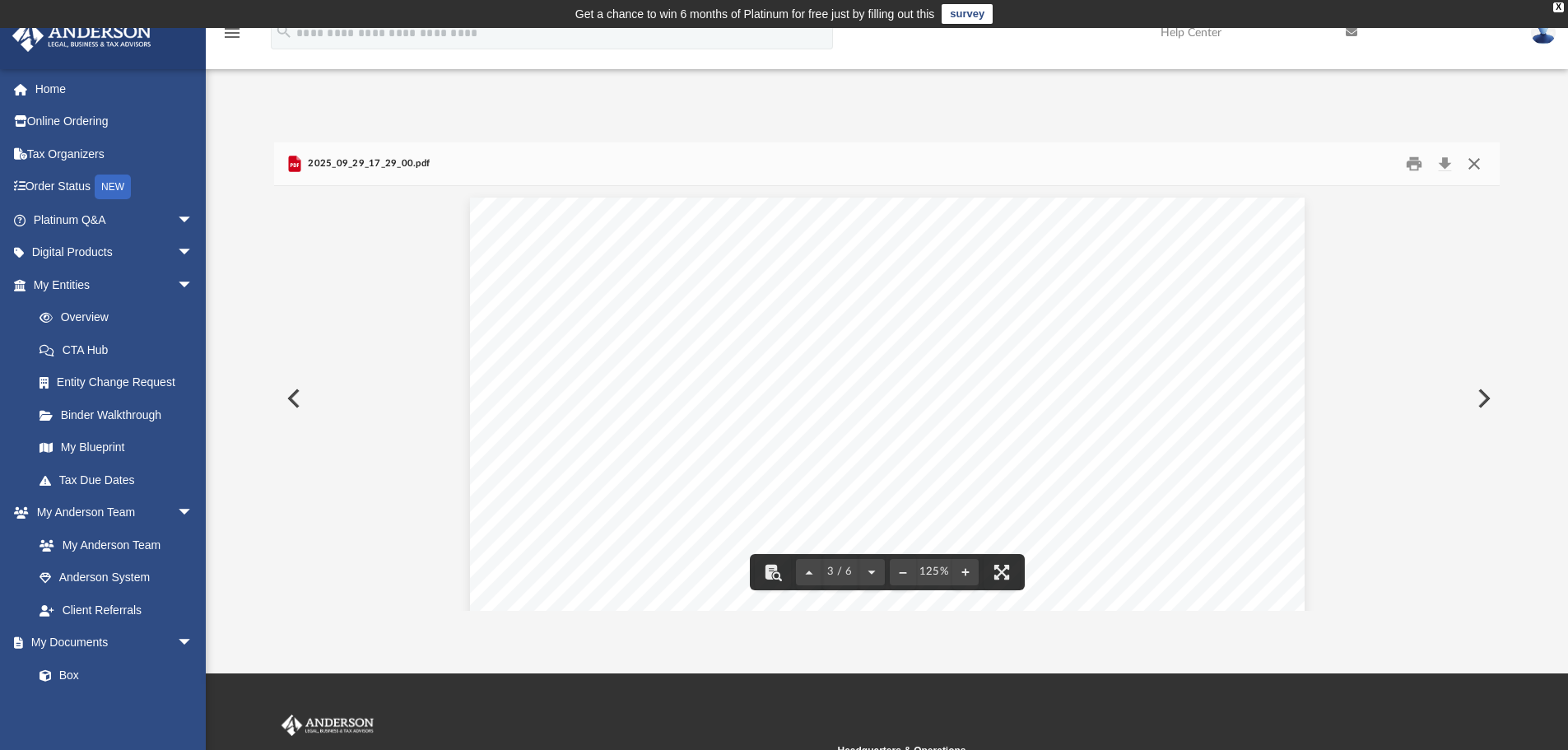
click at [1473, 167] on button "Close" at bounding box center [1474, 164] width 29 height 26
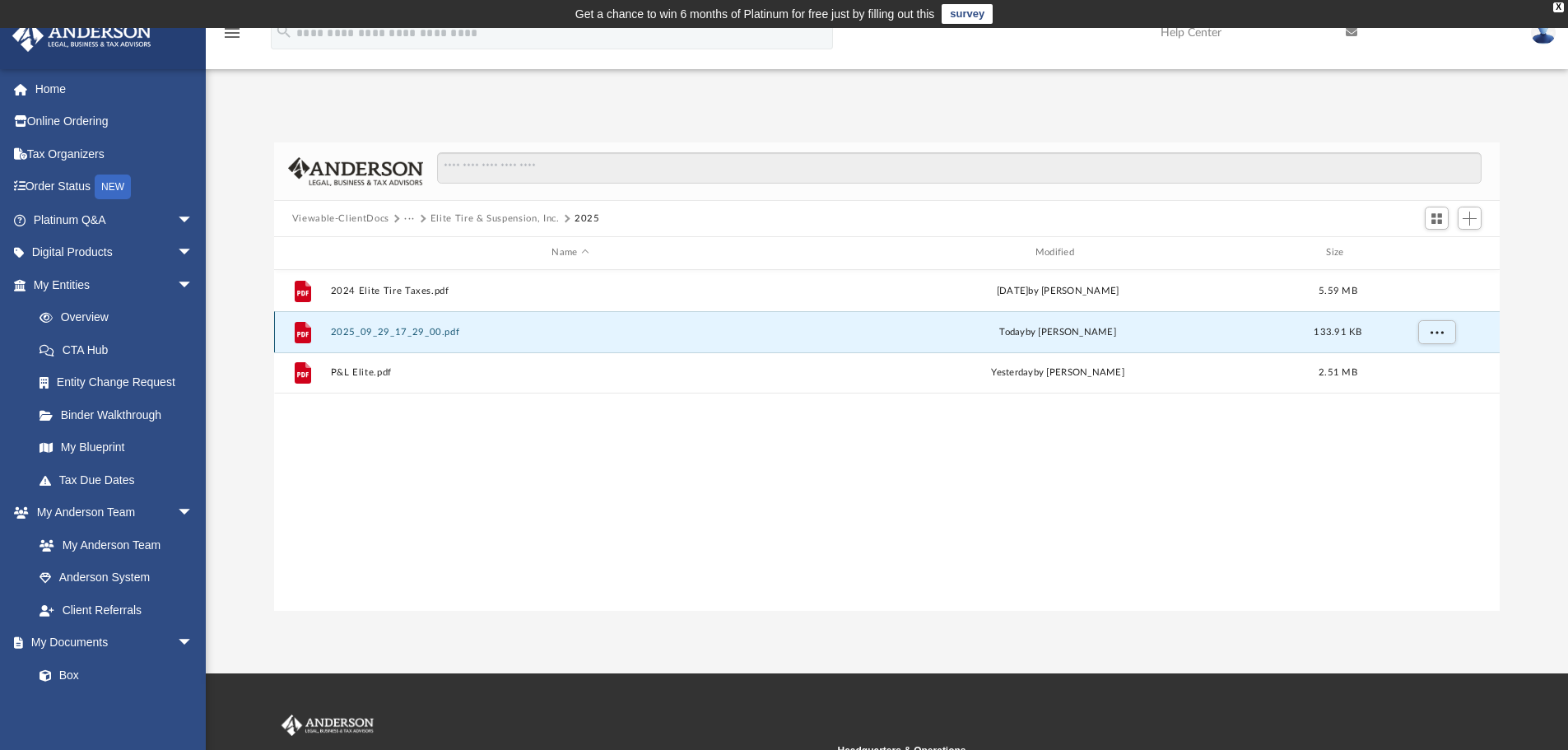
click at [355, 331] on button "2025_09_29_17_29_00.pdf" at bounding box center [570, 332] width 480 height 11
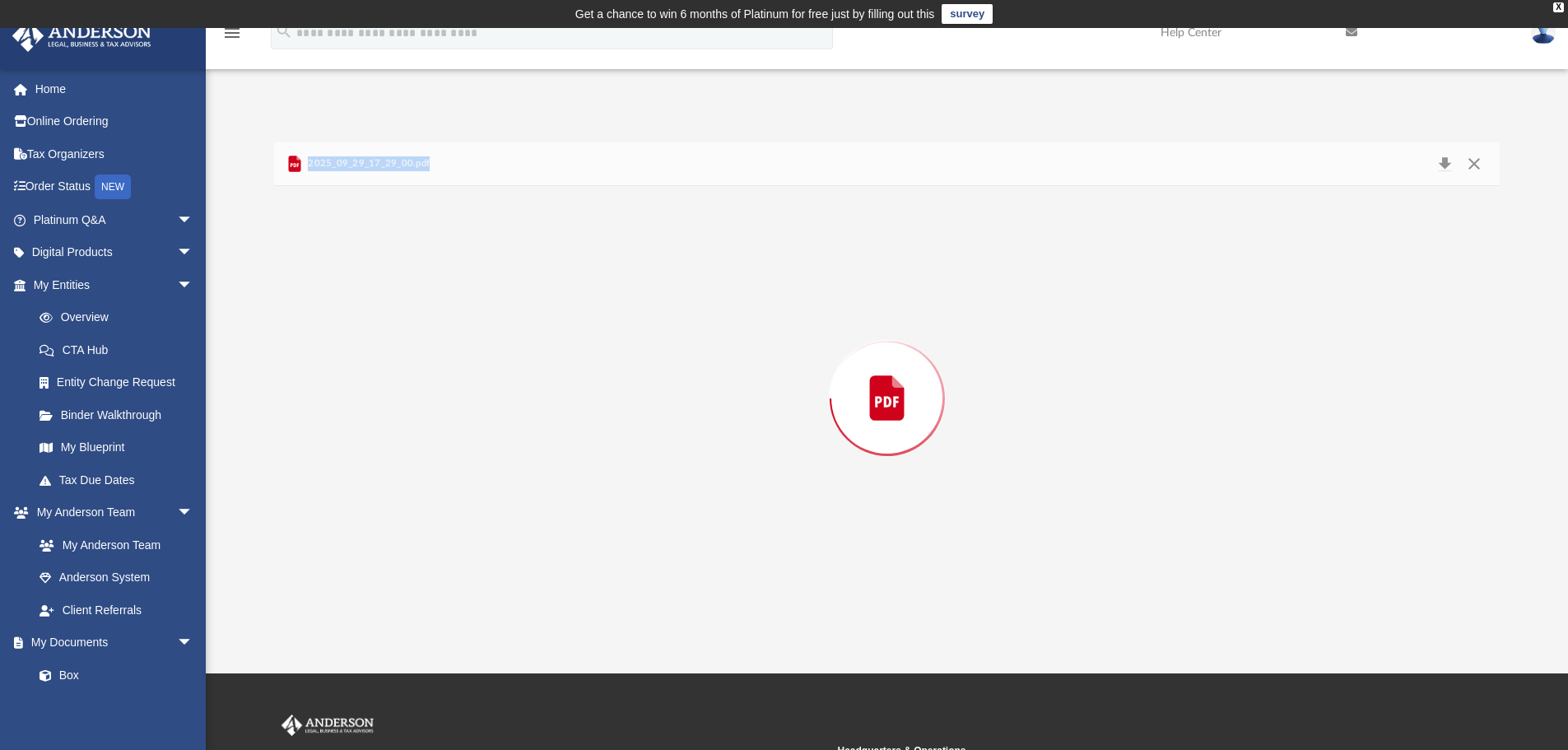
click at [355, 331] on div "Preview" at bounding box center [887, 398] width 1227 height 425
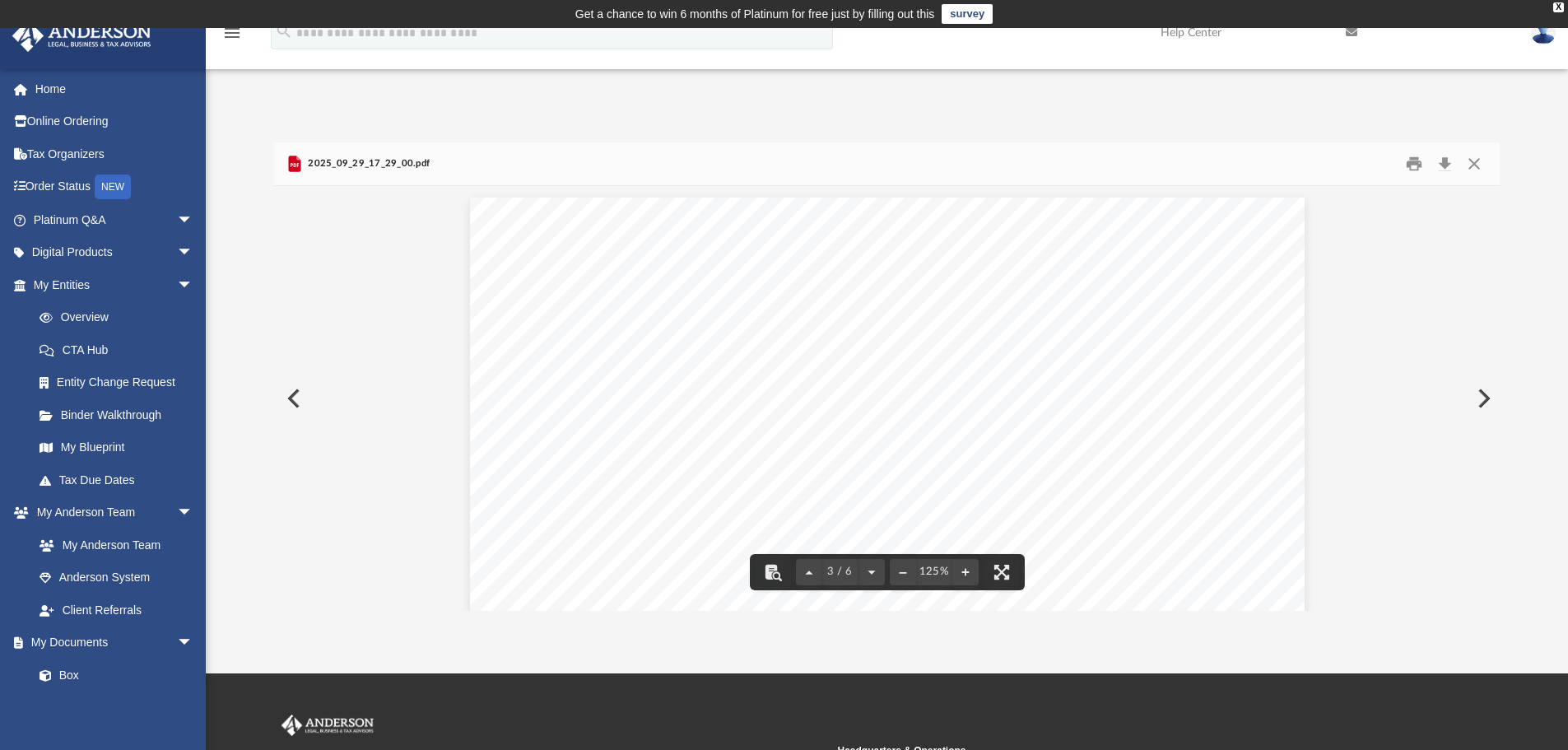
click at [346, 164] on span "2025_09_29_17_29_00.pdf" at bounding box center [367, 164] width 125 height 15
click at [298, 162] on icon "Preview" at bounding box center [294, 164] width 12 height 16
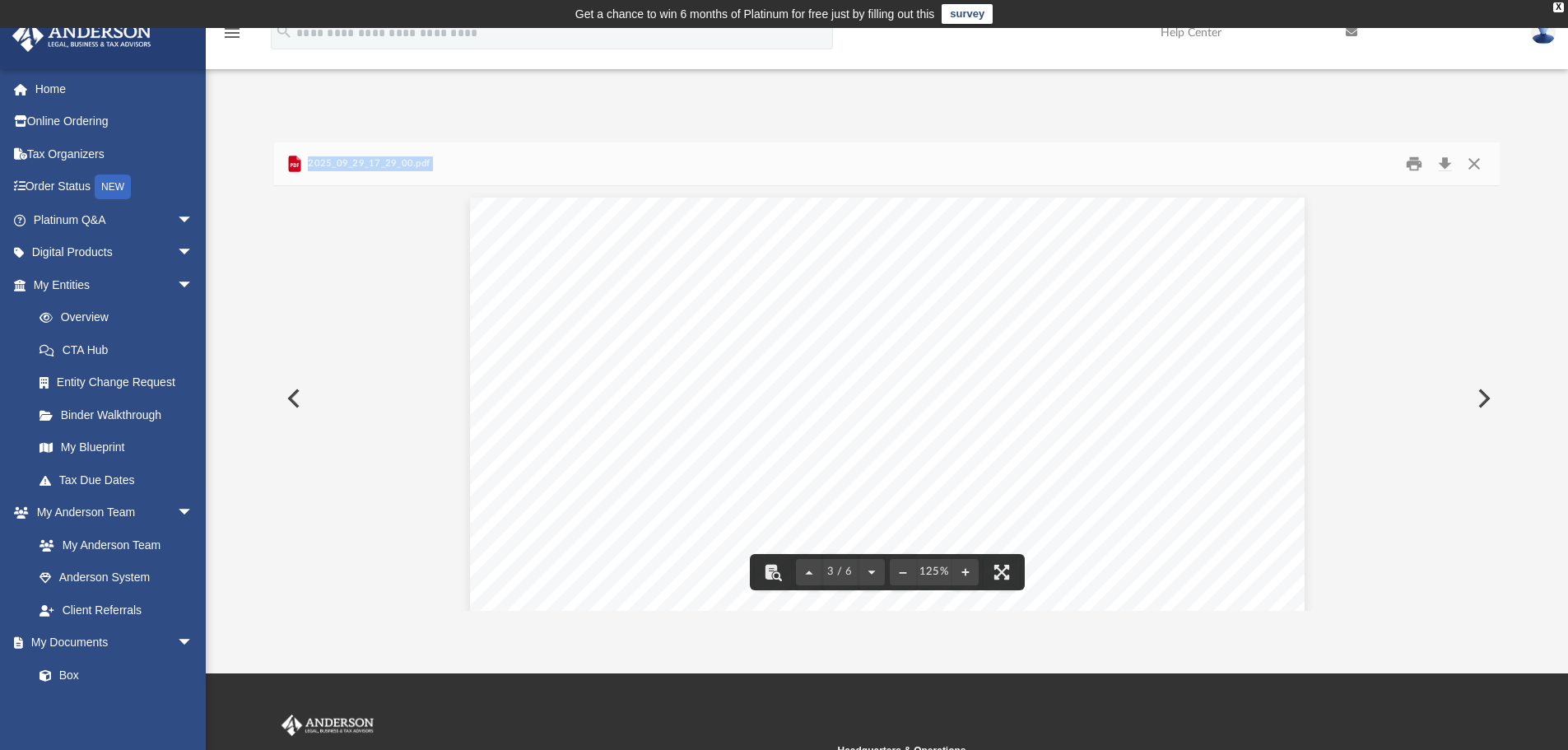
click at [298, 162] on icon "Preview" at bounding box center [294, 164] width 12 height 16
click at [299, 162] on icon "Preview" at bounding box center [294, 164] width 12 height 16
click at [309, 165] on div "2025_09_29_17_29_00.pdf" at bounding box center [357, 164] width 145 height 20
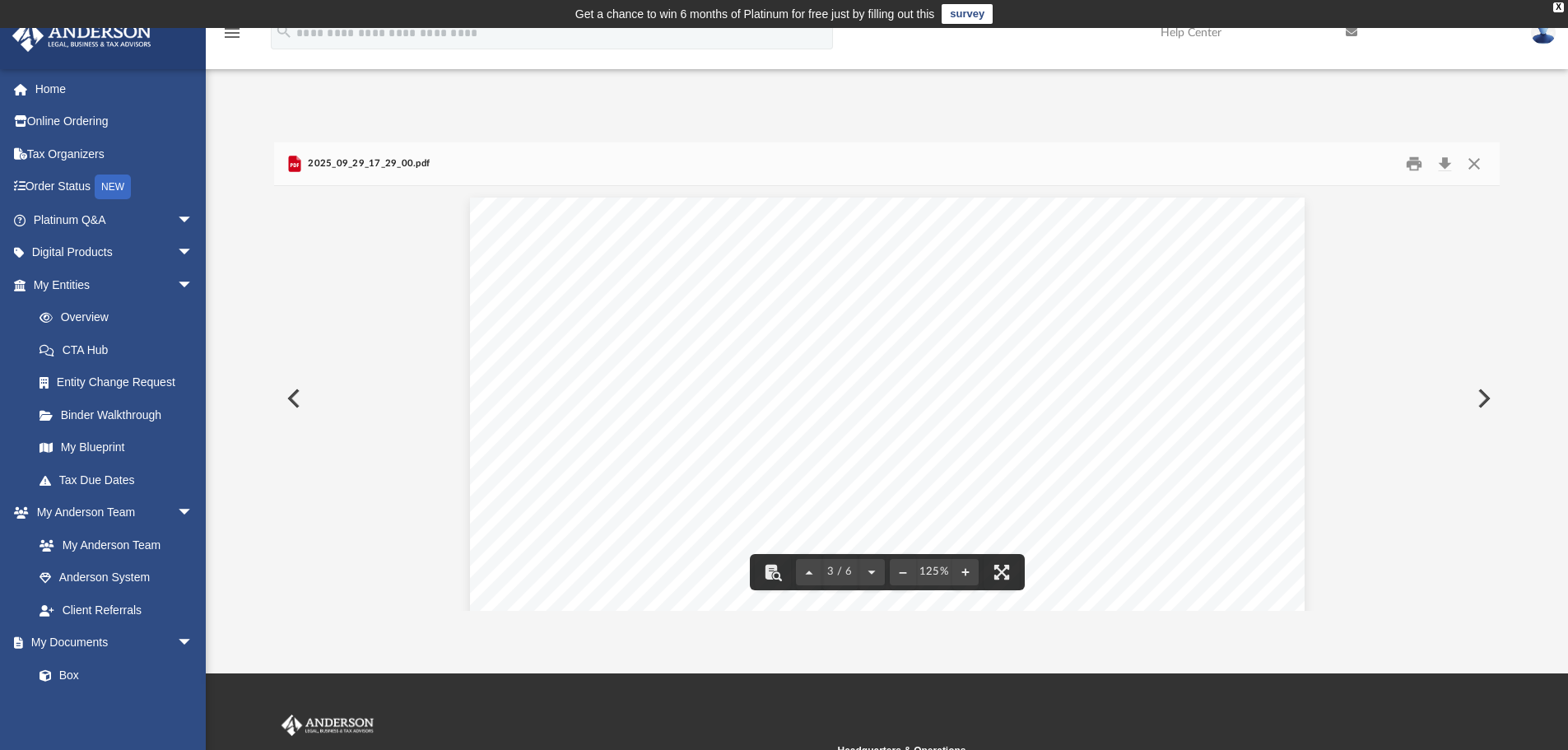
click at [329, 168] on span "2025_09_29_17_29_00.pdf" at bounding box center [367, 164] width 125 height 15
click at [1471, 166] on button "Close" at bounding box center [1474, 164] width 29 height 26
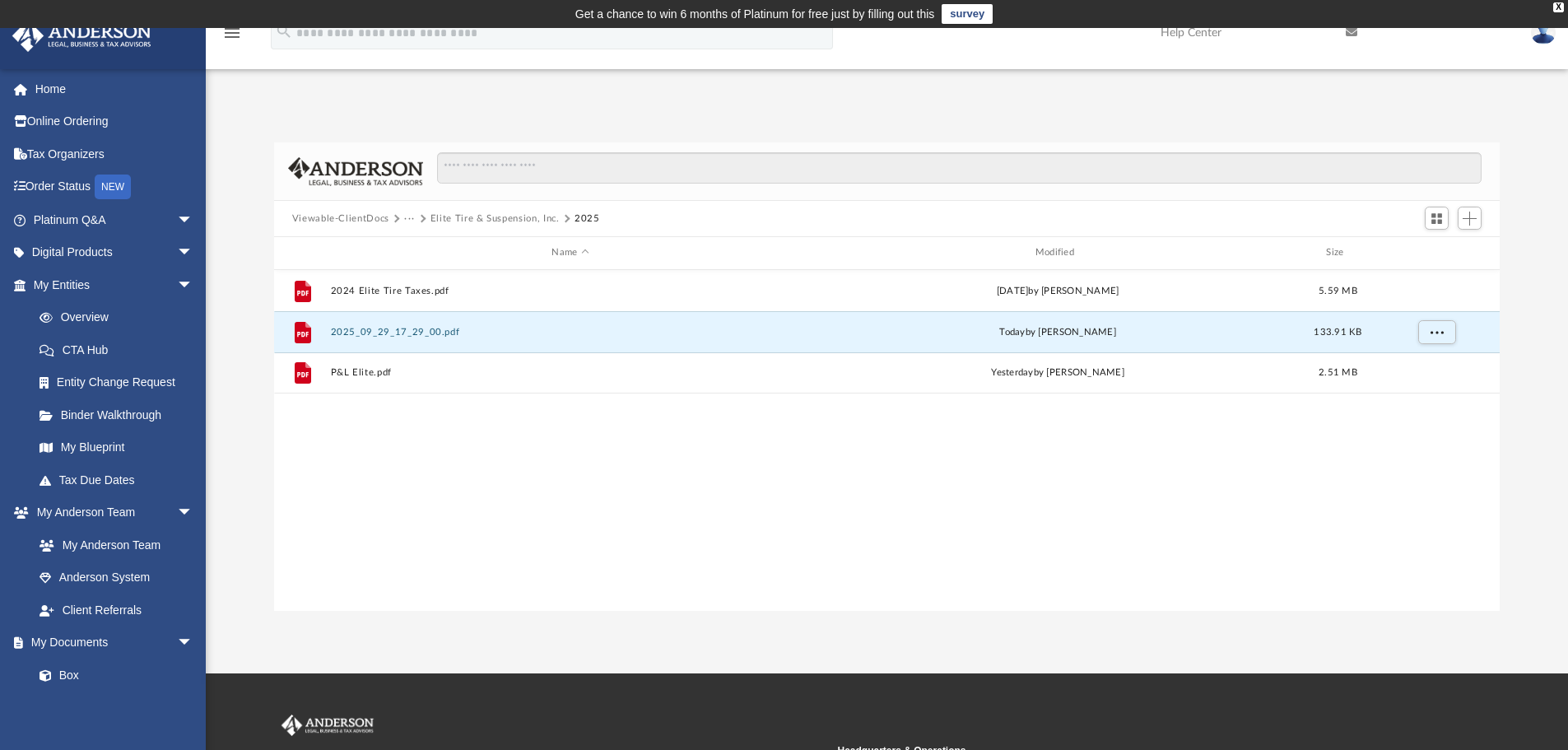
click at [519, 214] on button "Elite Tire & Suspension, Inc." at bounding box center [494, 219] width 129 height 15
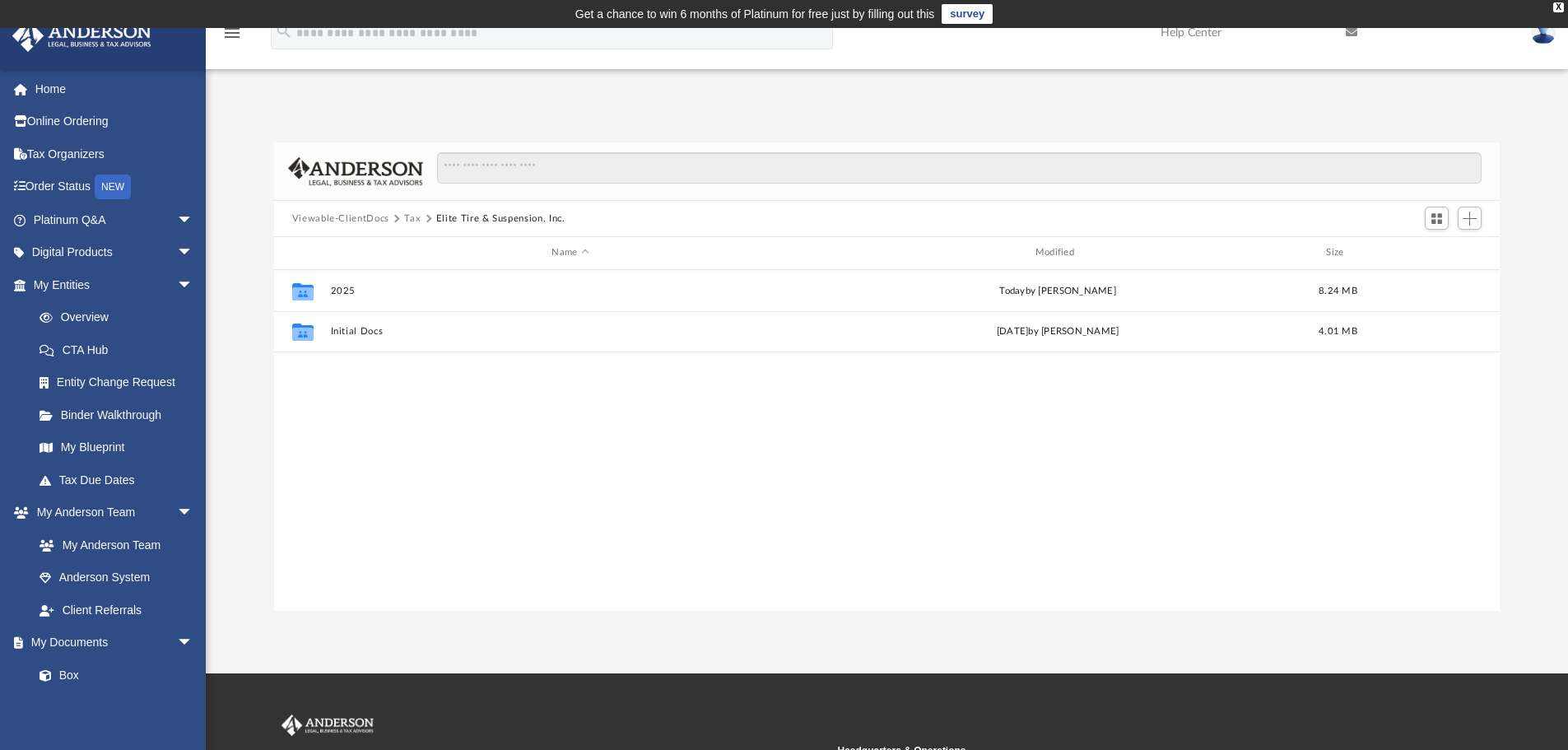
click at [406, 215] on button "Tax" at bounding box center [413, 219] width 16 height 15
click at [361, 213] on button "Viewable-ClientDocs" at bounding box center [341, 219] width 97 height 15
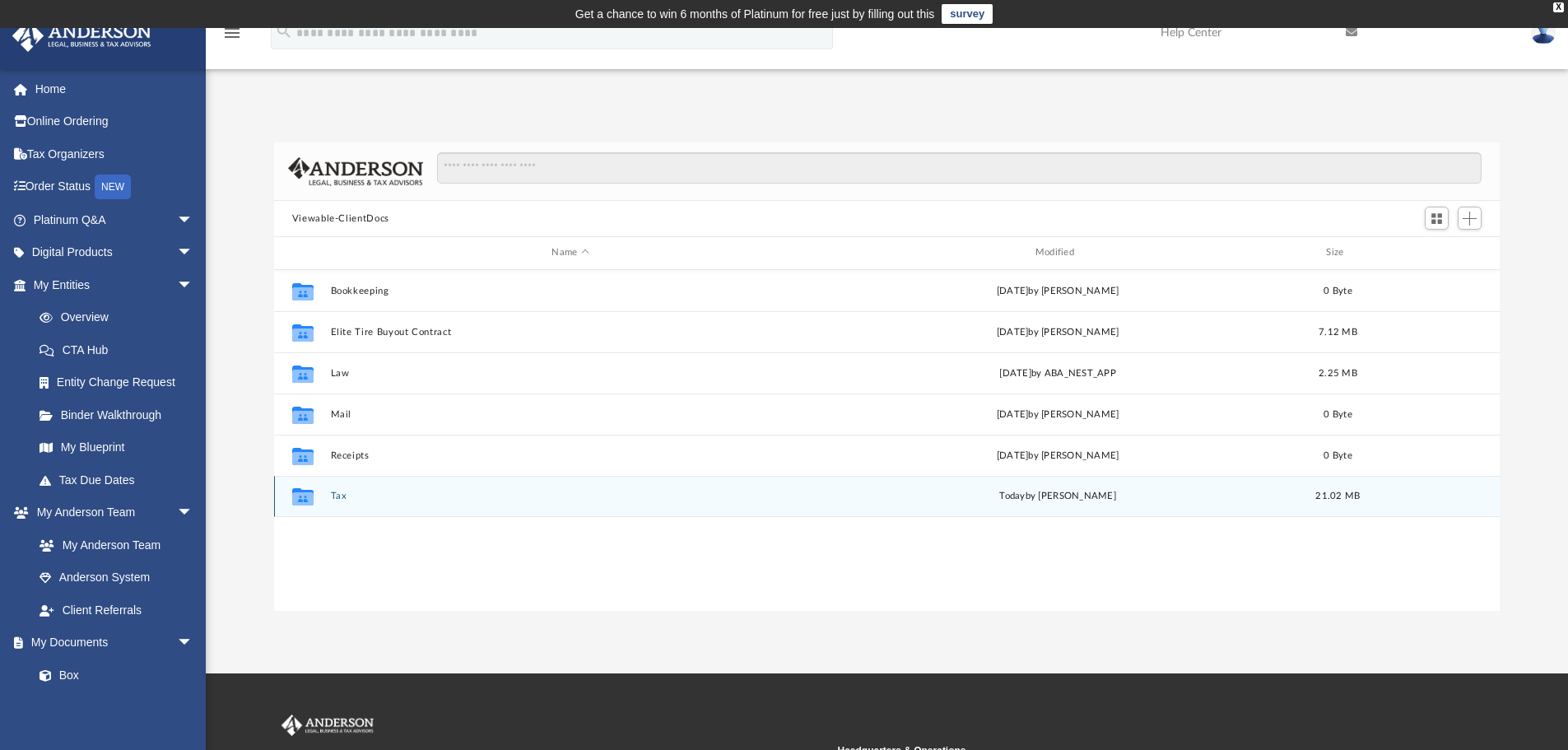
click at [365, 495] on button "Tax" at bounding box center [570, 496] width 480 height 11
click at [363, 495] on button "Tax" at bounding box center [570, 496] width 480 height 11
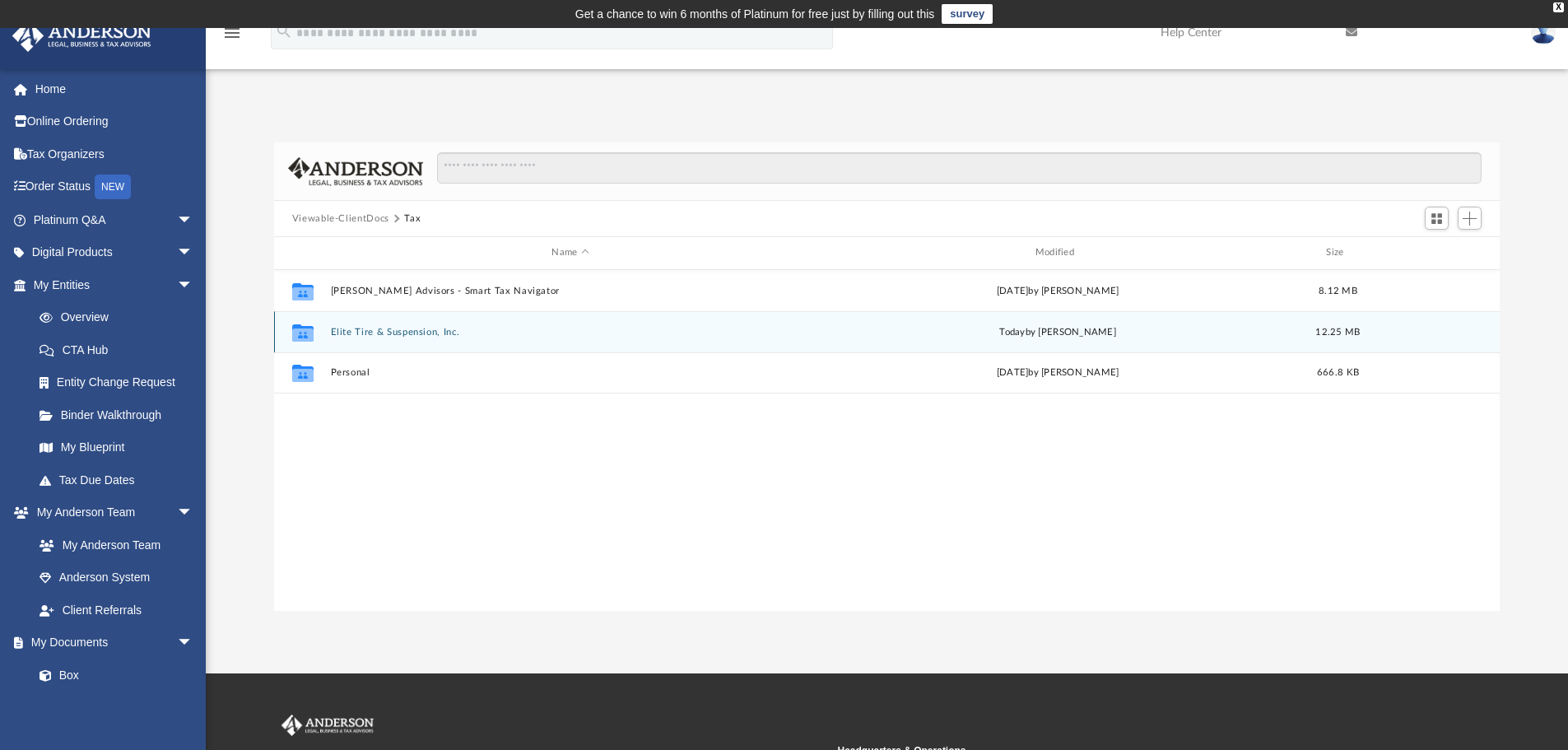
click at [448, 332] on button "Elite Tire & Suspension, Inc." at bounding box center [570, 332] width 480 height 11
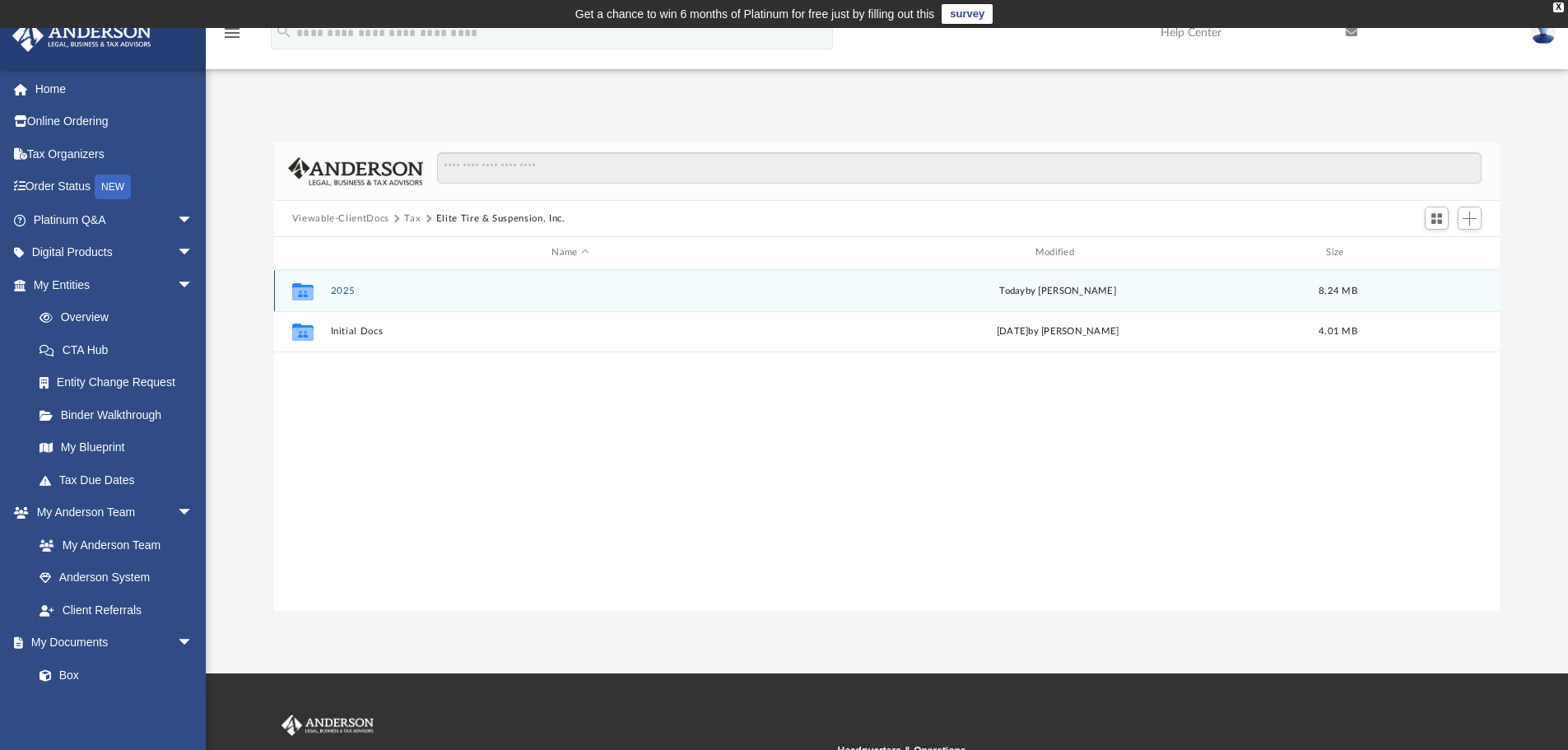
click at [429, 292] on button "2025" at bounding box center [570, 291] width 480 height 11
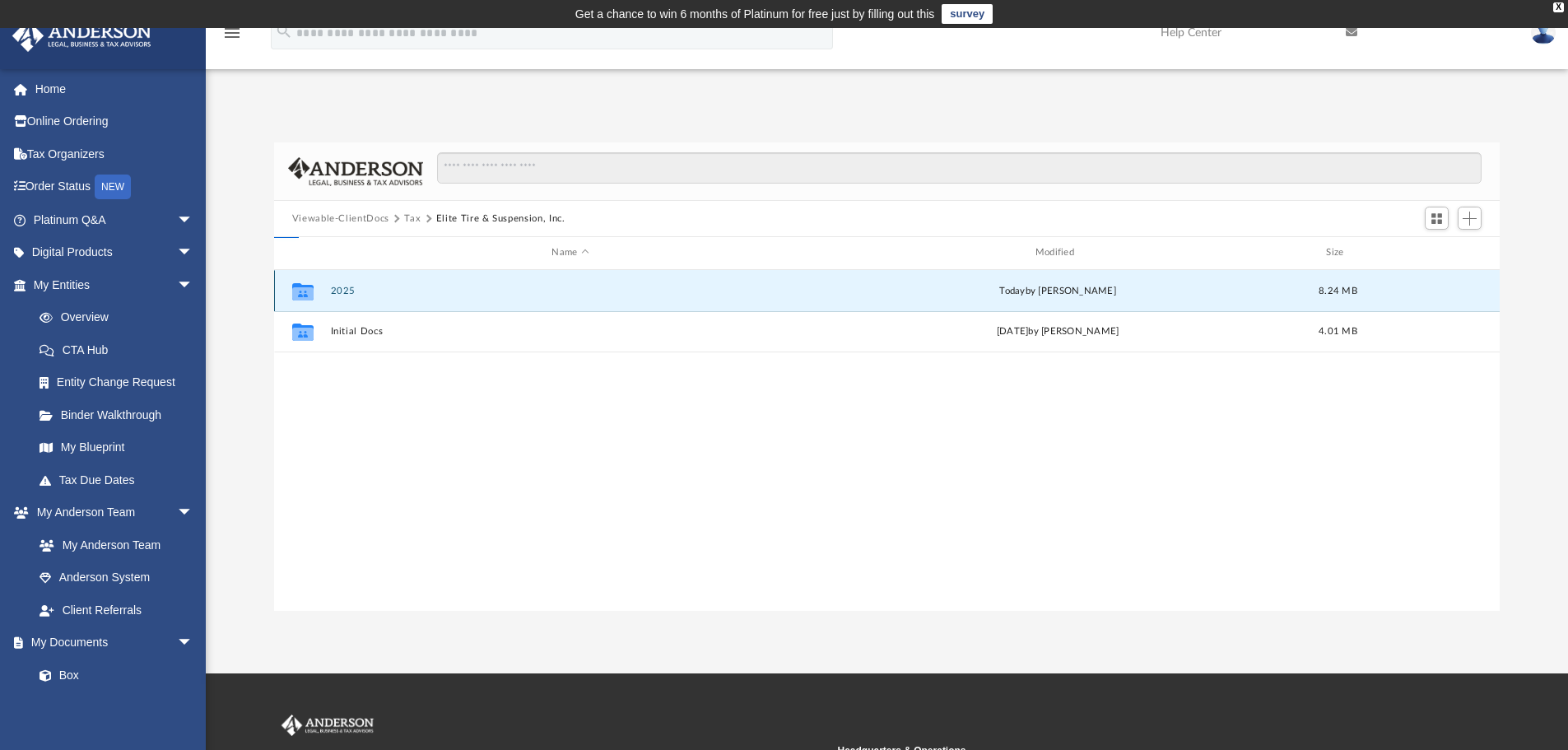
click at [429, 292] on button "2025" at bounding box center [570, 291] width 480 height 11
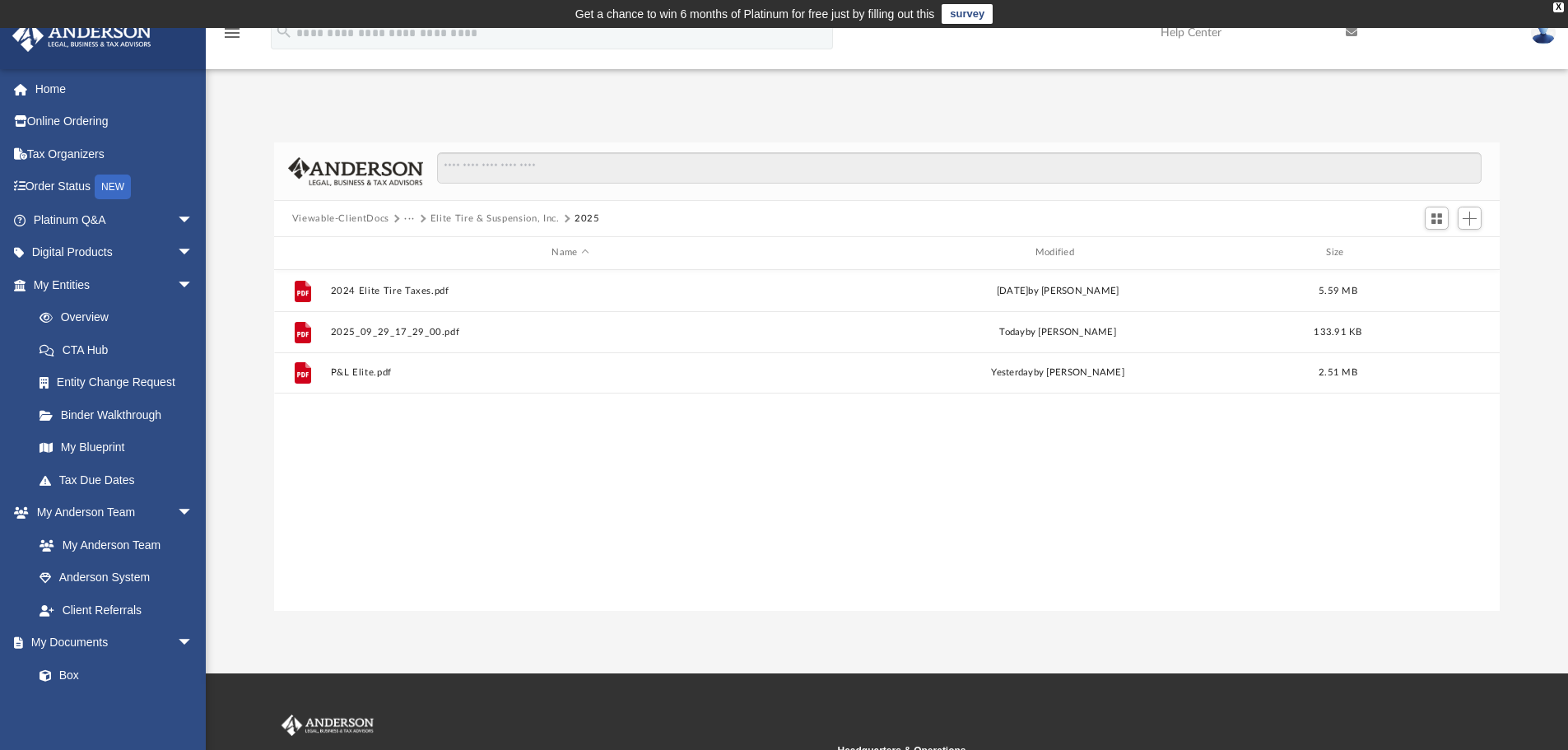
click at [1555, 40] on link at bounding box center [1543, 32] width 49 height 72
click at [1262, 146] on link "Logout" at bounding box center [1296, 143] width 165 height 34
